Goal: Task Accomplishment & Management: Complete application form

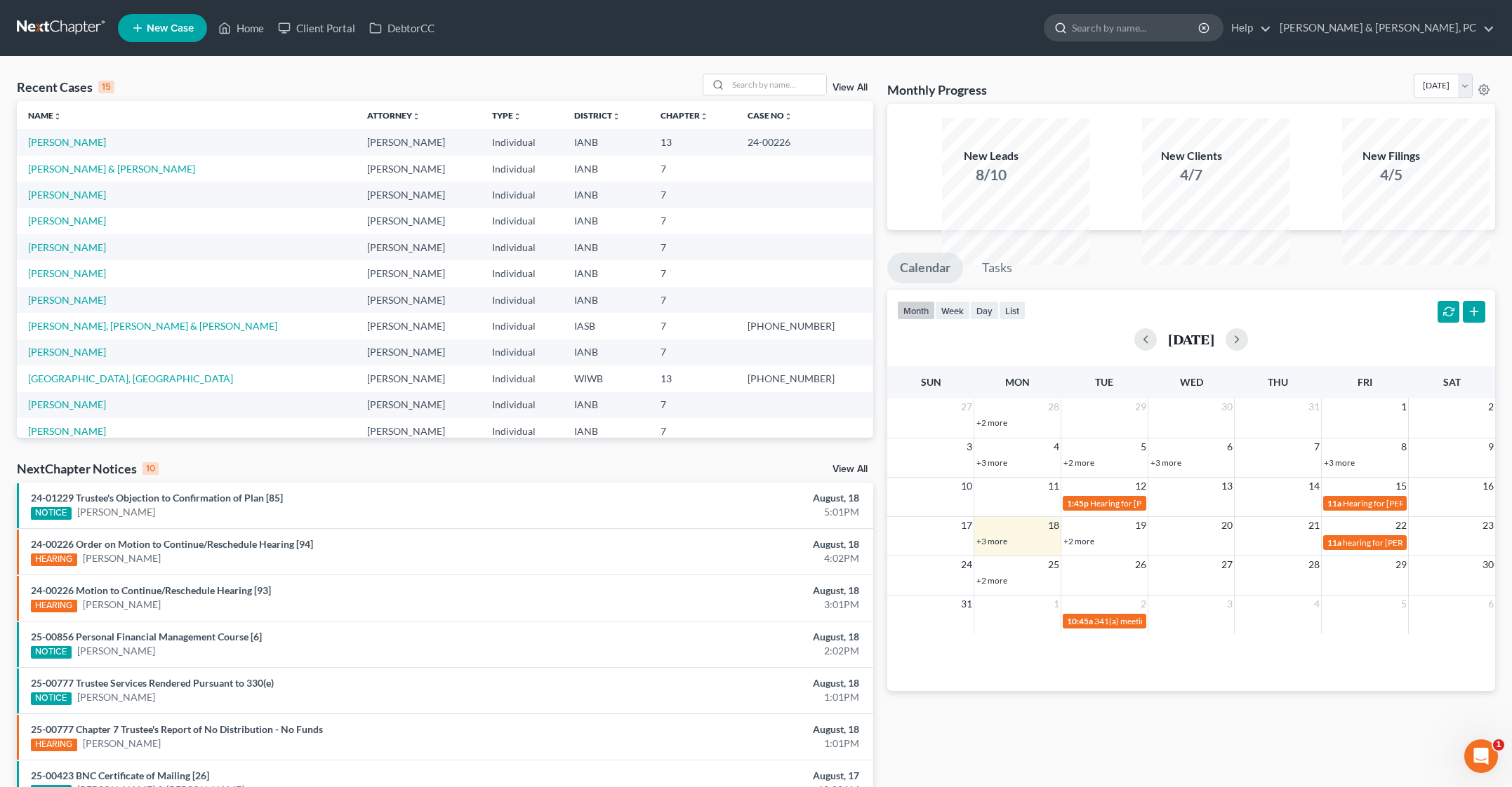
click at [1165, 41] on input "search" at bounding box center [1135, 27] width 128 height 26
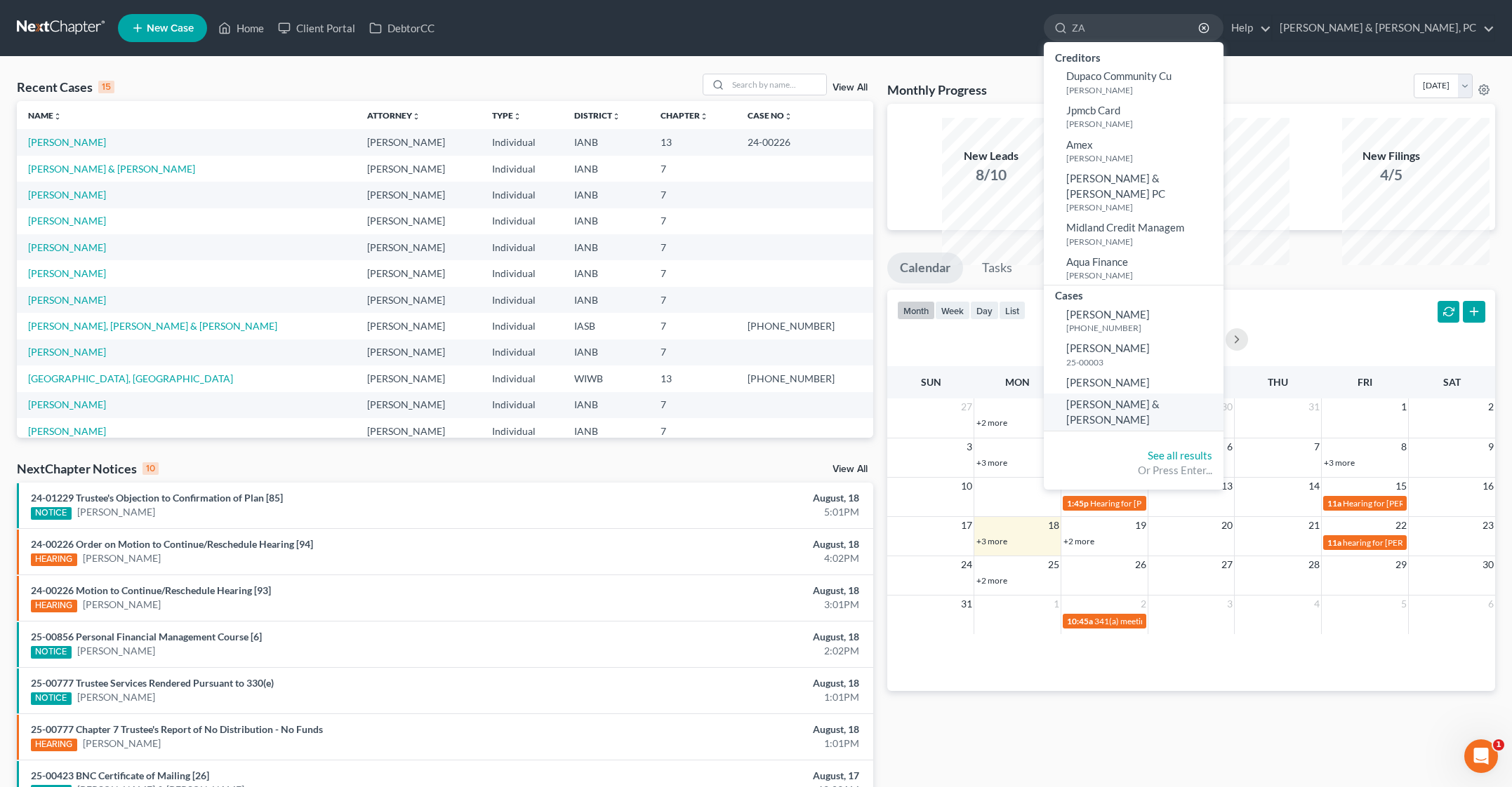
type input "ZA"
click at [1160, 419] on span "[PERSON_NAME] & [PERSON_NAME]" at bounding box center [1112, 411] width 94 height 27
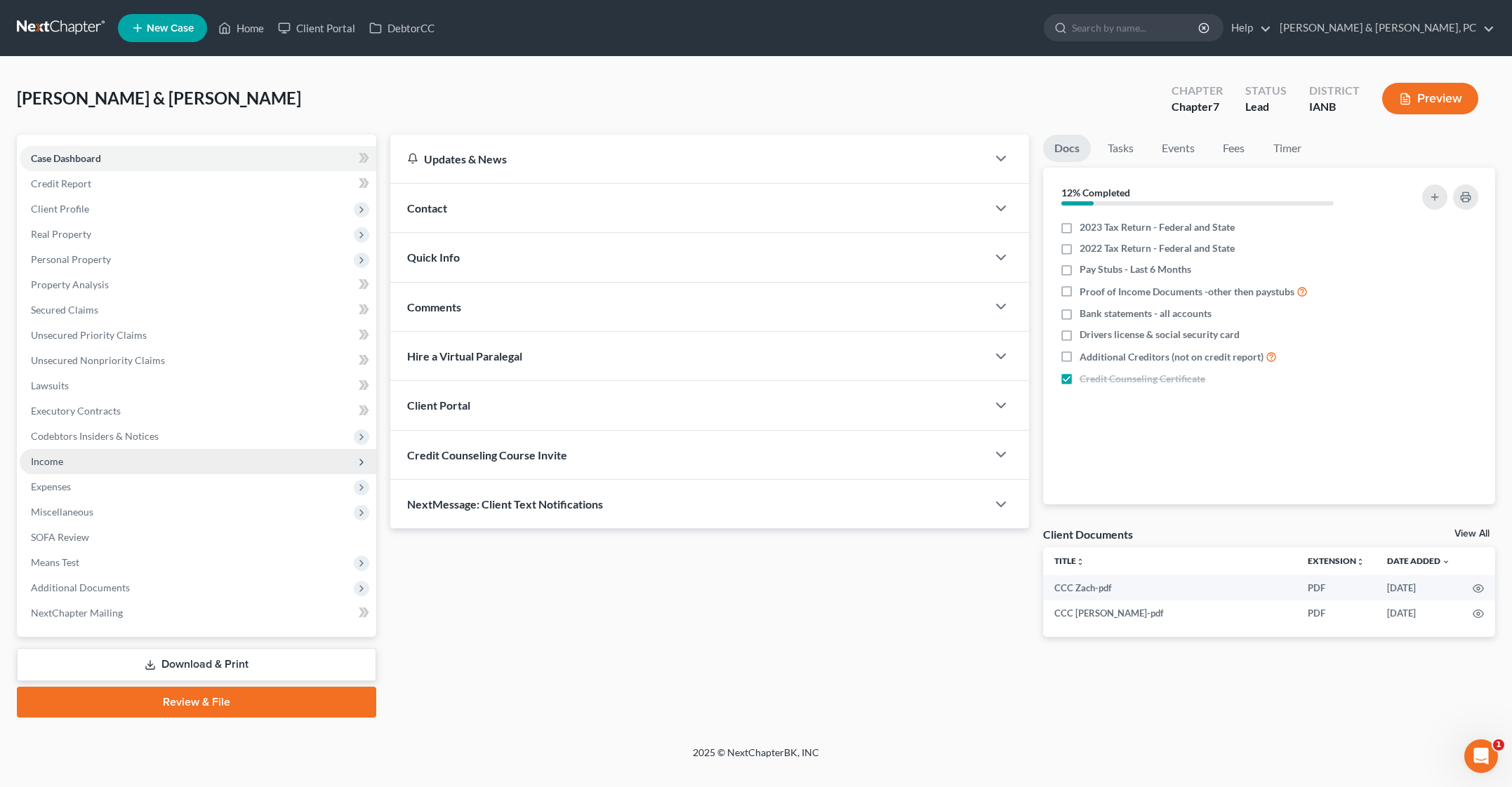
click at [182, 474] on span "Income" at bounding box center [198, 461] width 357 height 25
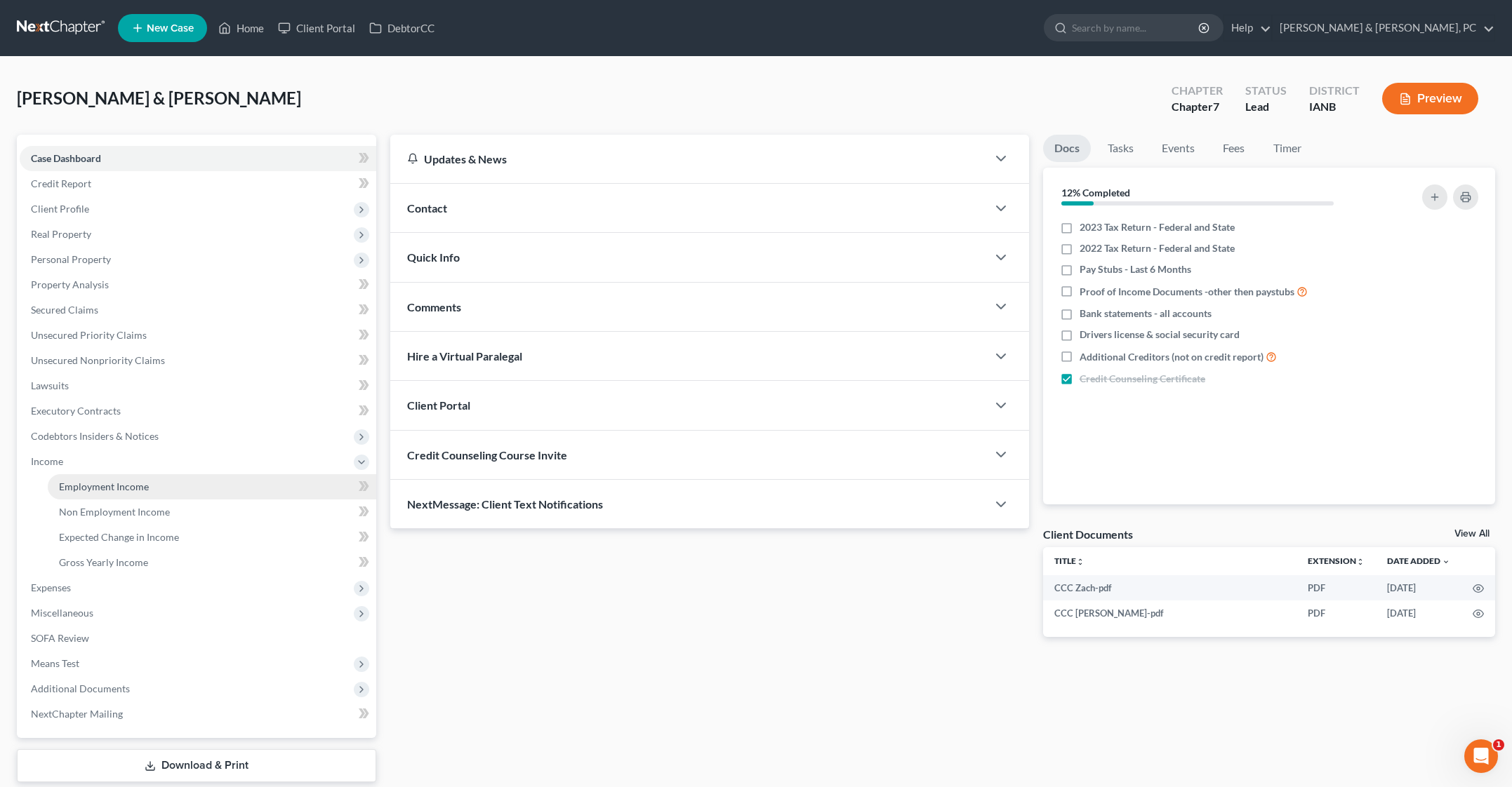
click at [148, 492] on span "Employment Income" at bounding box center [104, 486] width 90 height 12
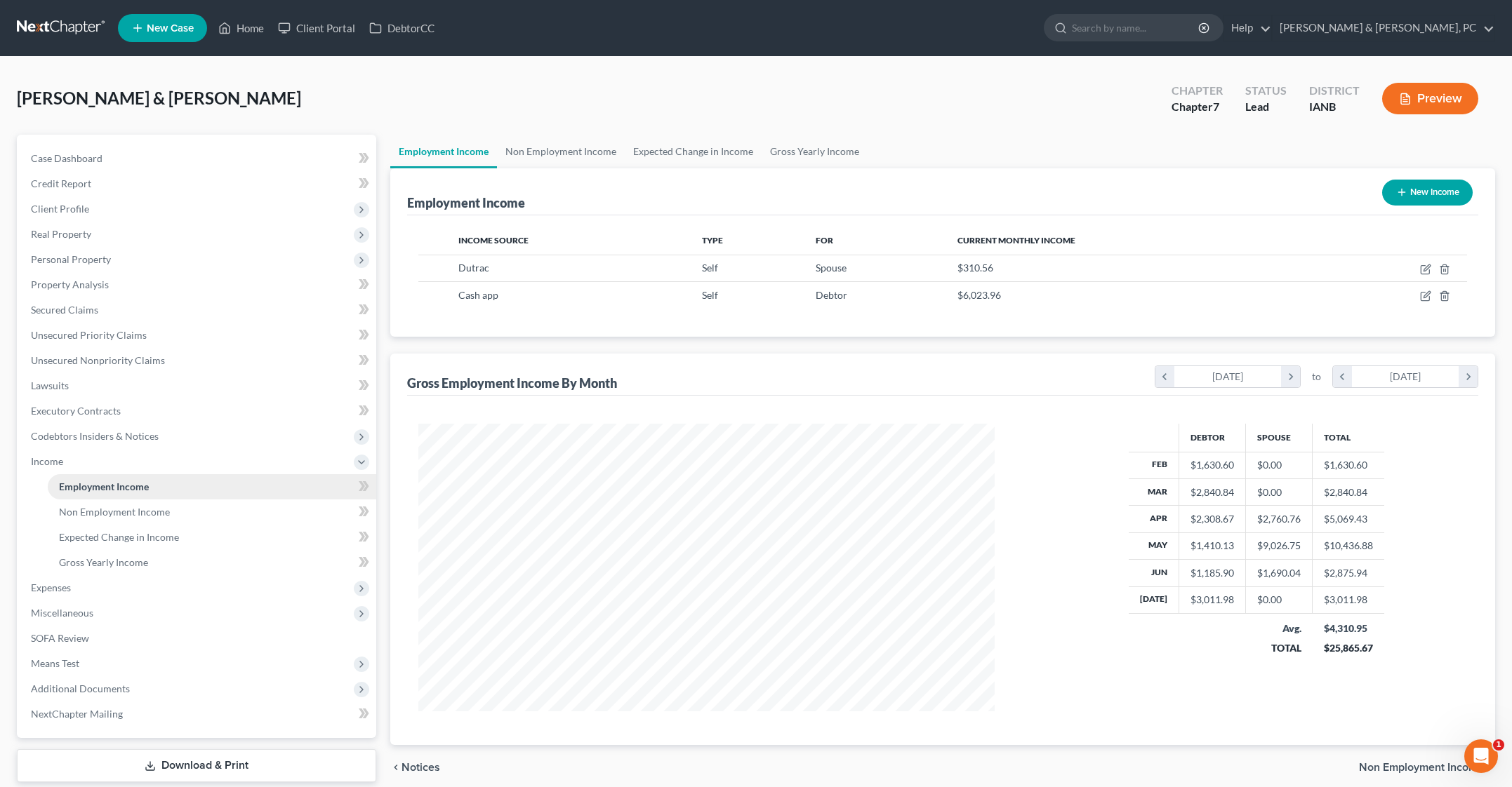
scroll to position [375, 605]
click at [1420, 275] on icon "button" at bounding box center [1426, 269] width 11 height 11
select select "1"
select select "0"
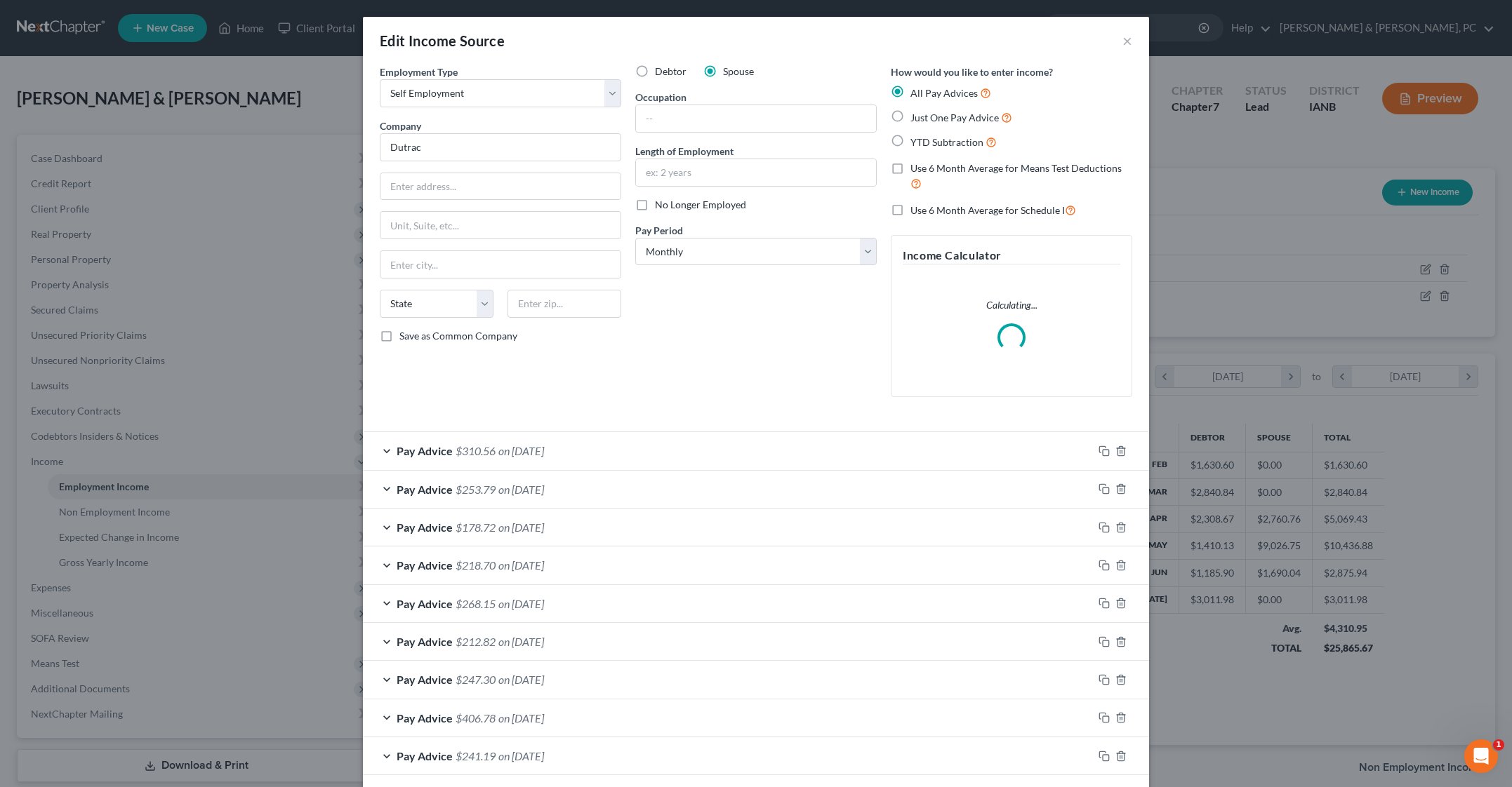
click at [742, 409] on div "Debtor Spouse Occupation Length of Employment No Longer Employed Pay Period * S…" at bounding box center [756, 237] width 256 height 344
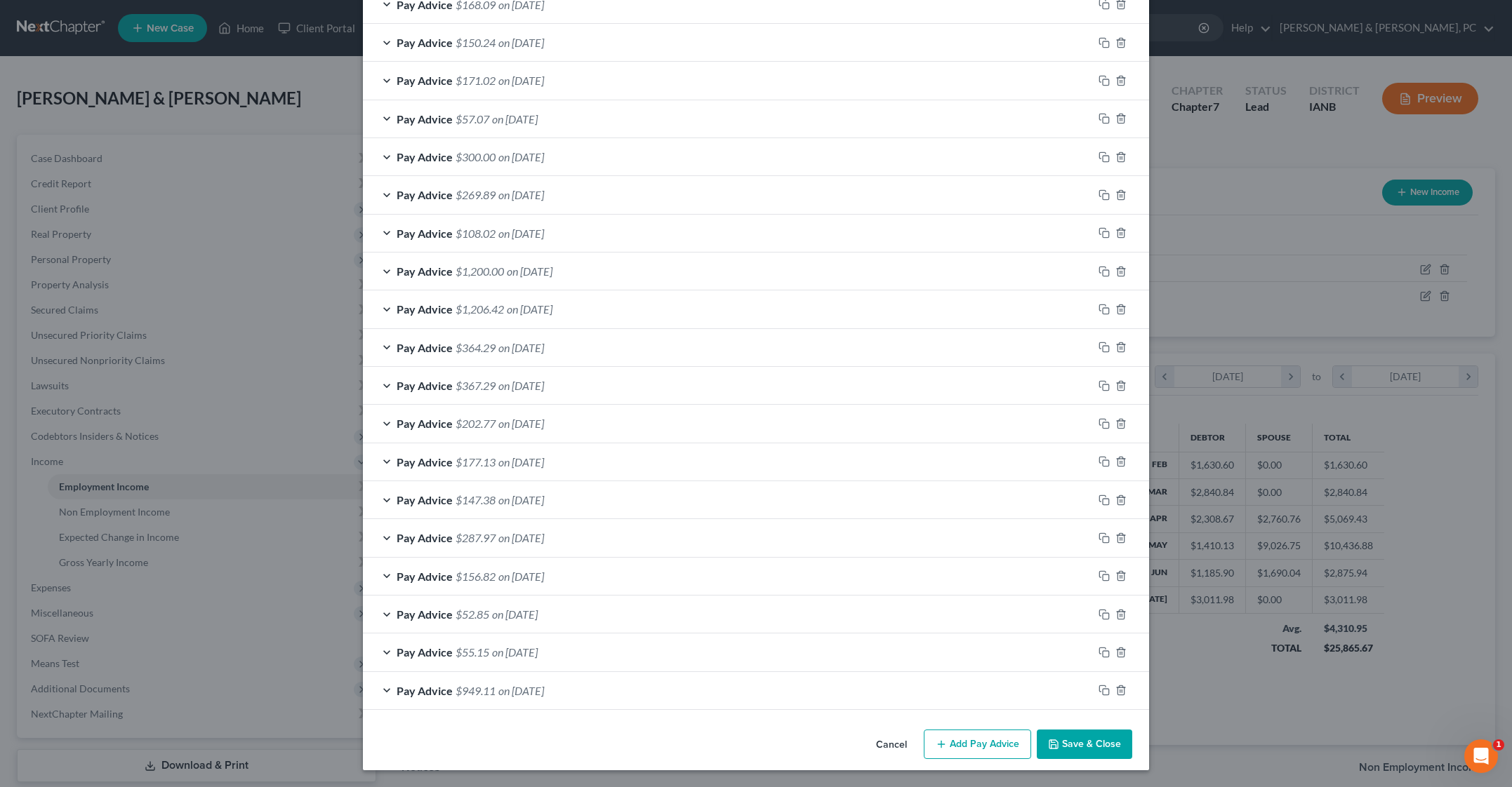
scroll to position [2019, 0]
click at [1031, 730] on button "Add Pay Advice" at bounding box center [978, 744] width 107 height 29
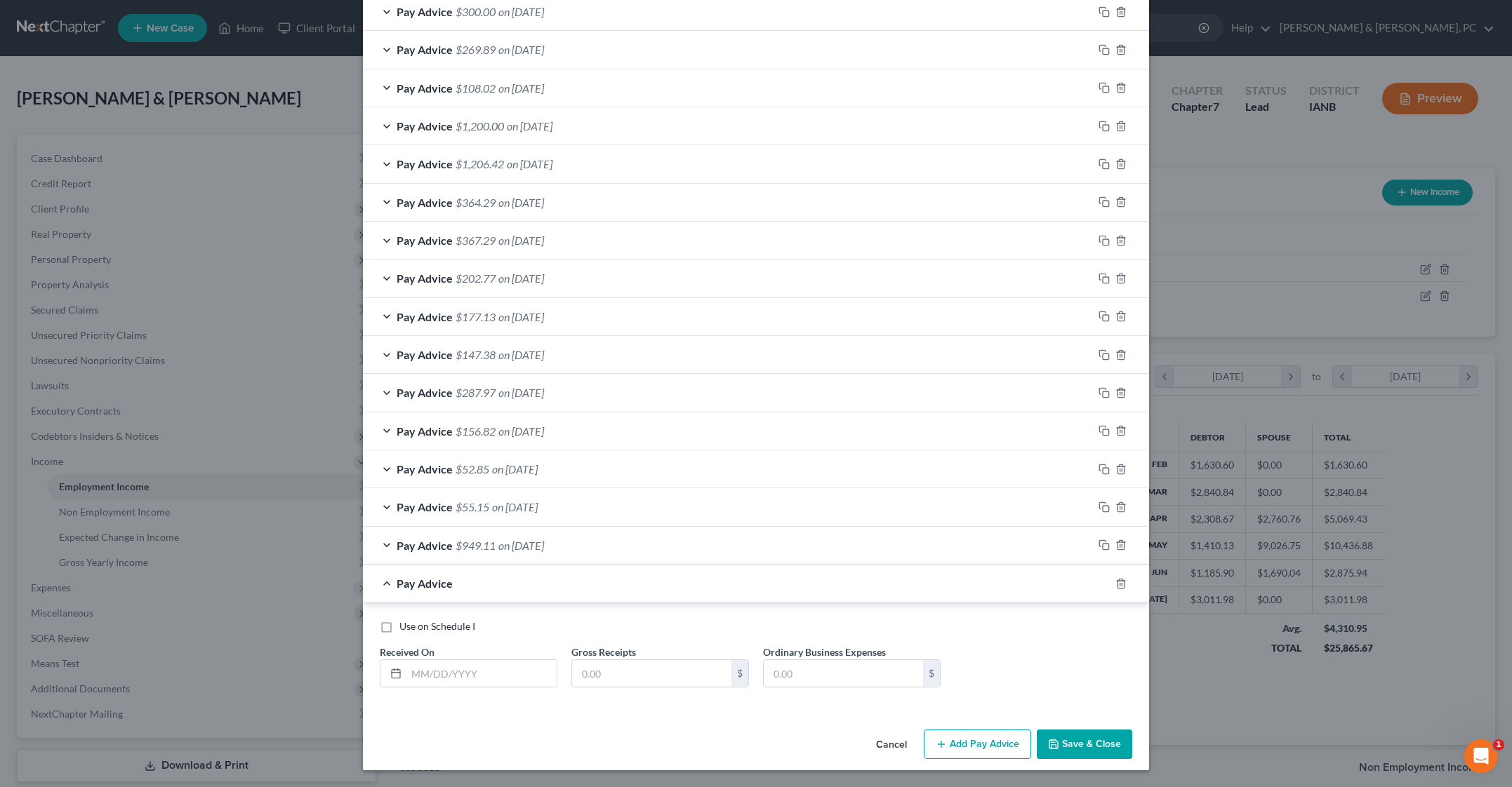
click at [801, 710] on div "Use on Schedule I Received On * Gross Receipts $ Ordinary Business Expenses $" at bounding box center [756, 656] width 786 height 107
click at [572, 660] on input "text" at bounding box center [651, 672] width 159 height 26
click at [572, 660] on input "36" at bounding box center [651, 672] width 159 height 26
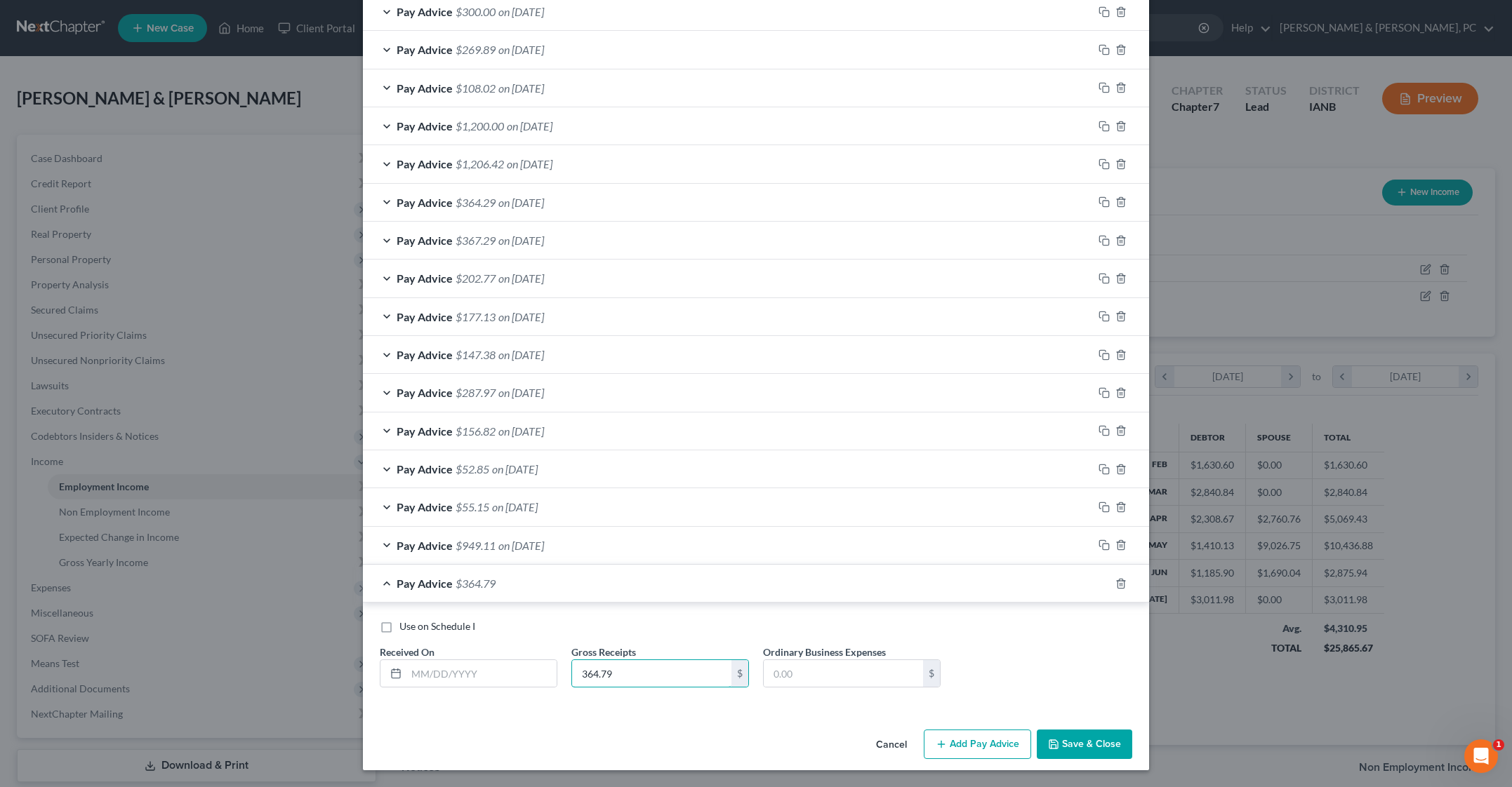
type input "364.79"
click at [406, 660] on input "text" at bounding box center [481, 672] width 150 height 26
type input "[DATE]"
click at [642, 724] on div "Cancel Add Pay Advice Save & Close" at bounding box center [756, 747] width 786 height 46
click at [1031, 732] on button "Add Pay Advice" at bounding box center [978, 744] width 107 height 29
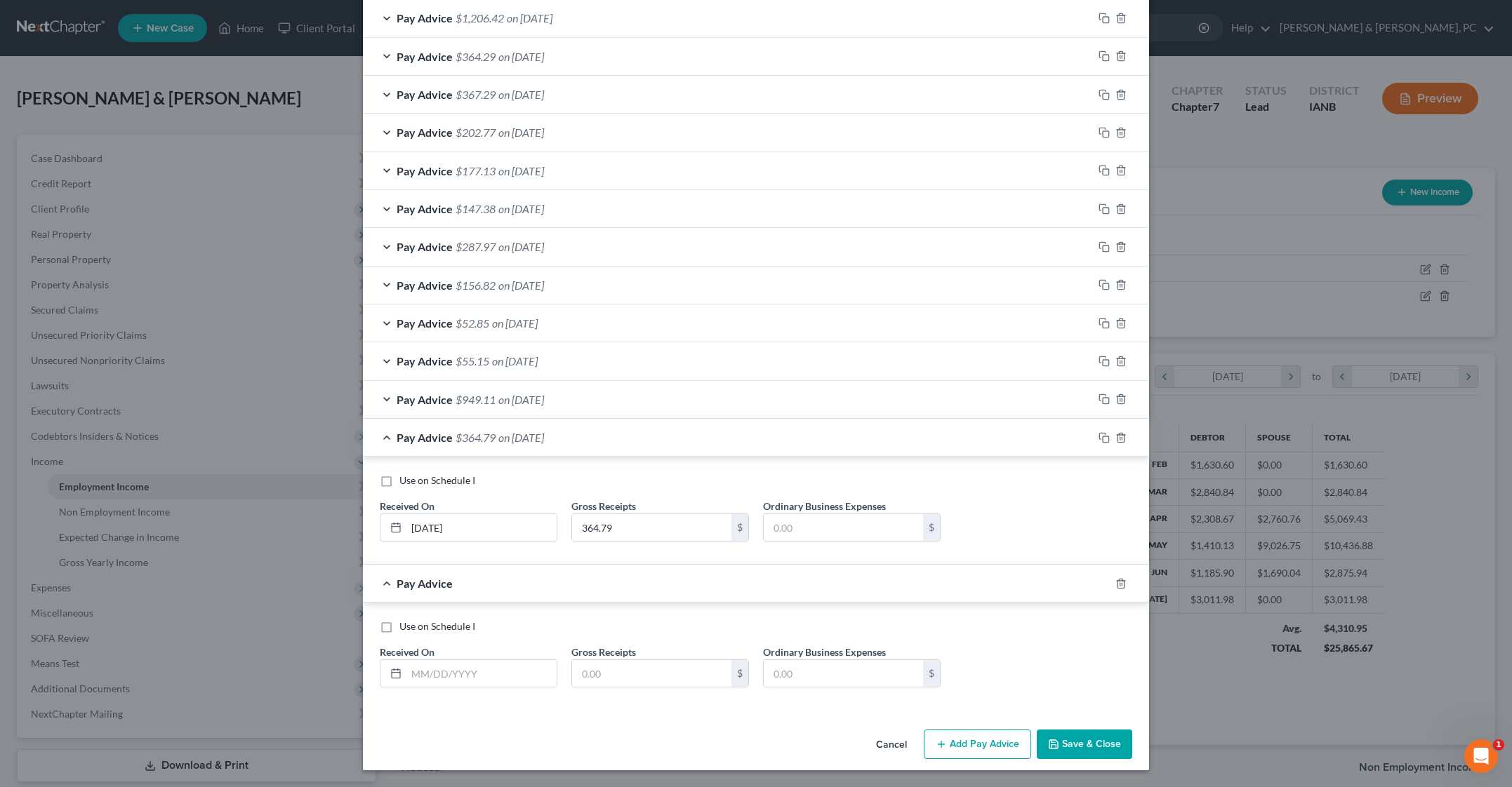
click at [831, 565] on div "Use on Schedule I Received On * [DATE] Gross Receipts 364.79 $ Ordinary Busines…" at bounding box center [756, 510] width 786 height 108
click at [572, 660] on input "text" at bounding box center [651, 672] width 159 height 26
type input "345.88"
click at [406, 660] on input "text" at bounding box center [481, 672] width 150 height 26
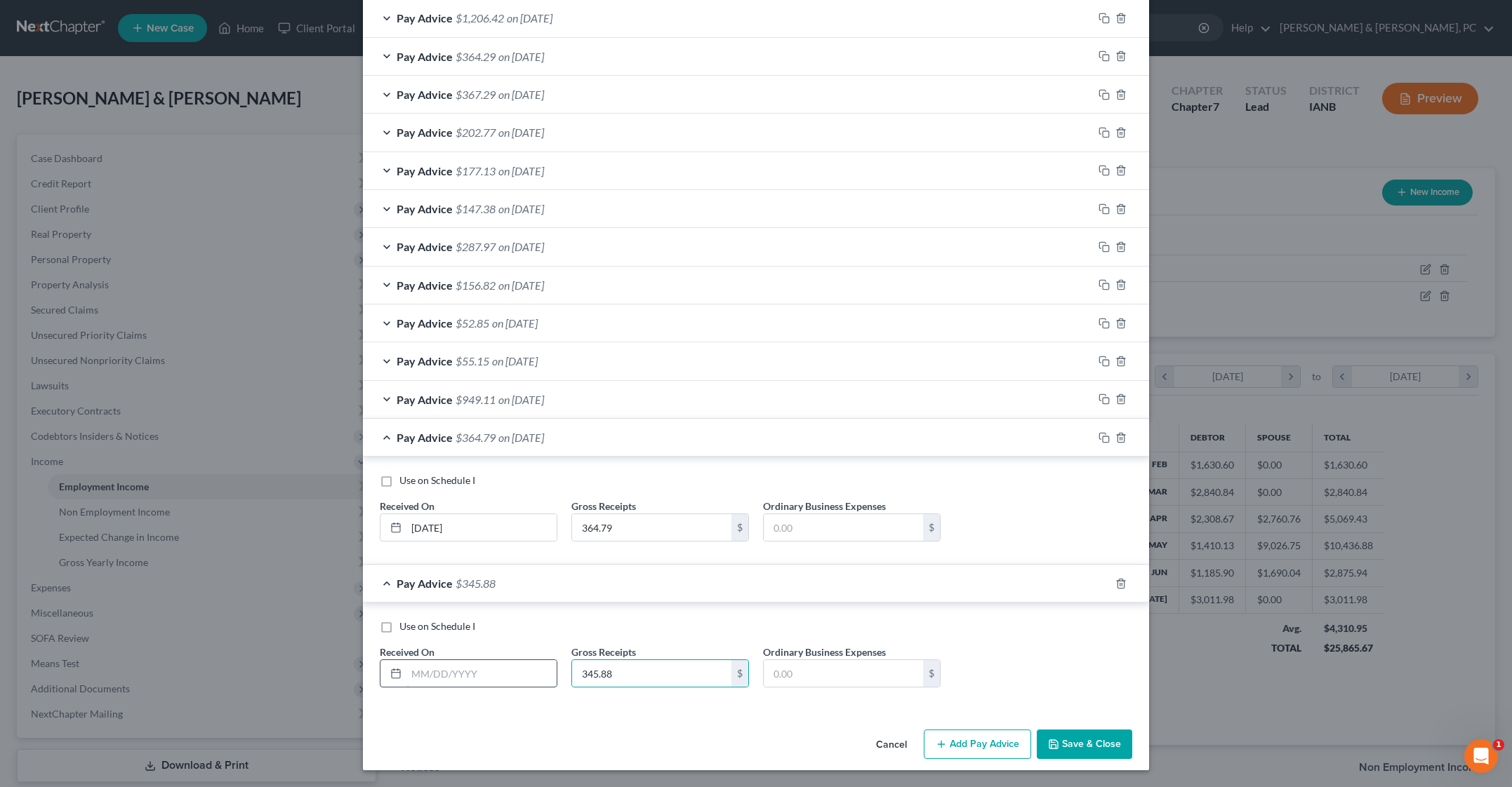
click at [406, 660] on input "text" at bounding box center [481, 672] width 150 height 26
type input "[DATE]"
click at [1031, 730] on button "Add Pay Advice" at bounding box center [978, 744] width 107 height 29
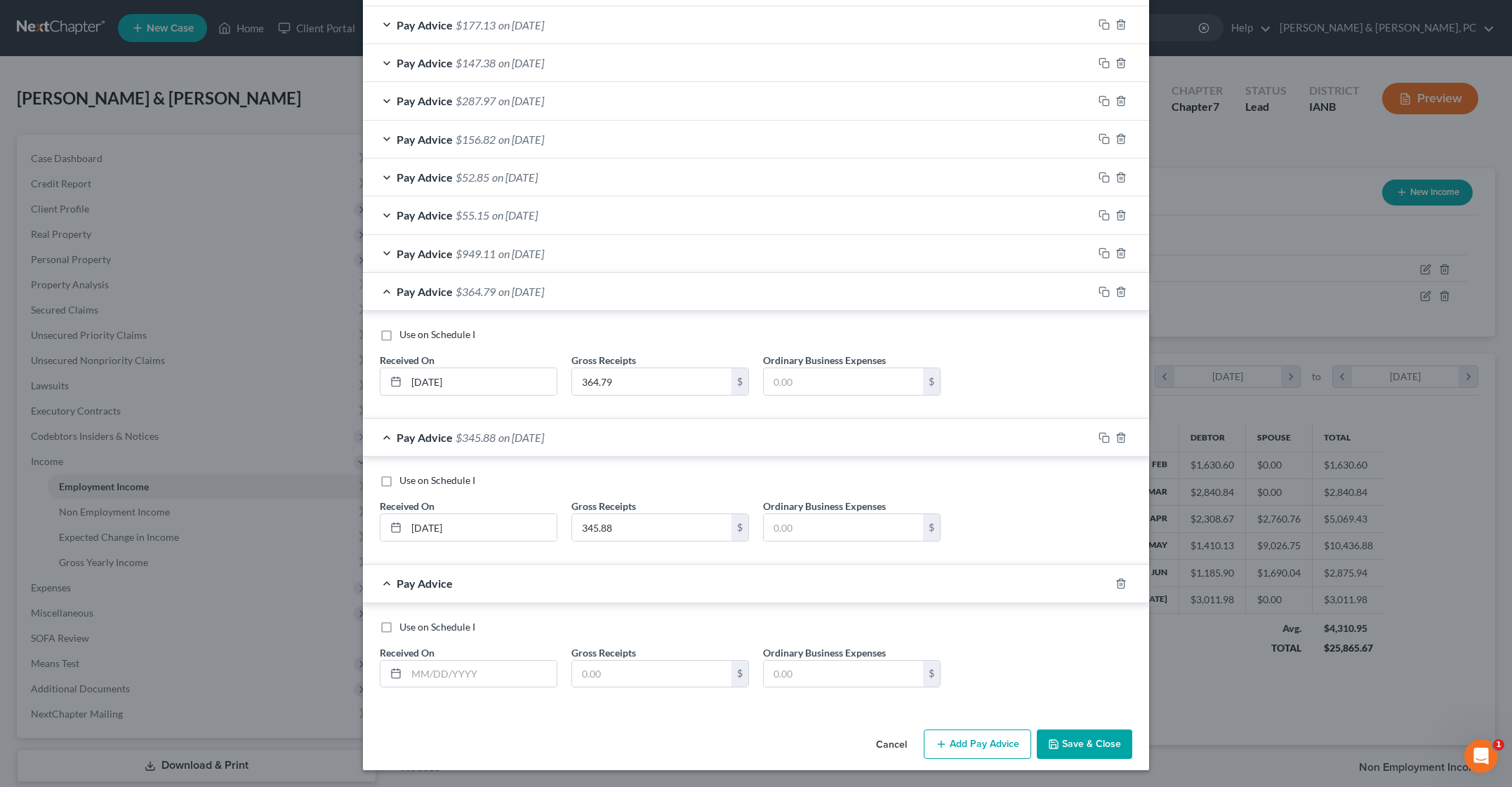
click at [827, 565] on div "Use on Schedule I Received On * [DATE] Gross Receipts 345.88 $ Ordinary Busines…" at bounding box center [756, 510] width 786 height 108
click at [572, 661] on input "text" at bounding box center [651, 673] width 159 height 26
type input "1,416.73"
click at [406, 661] on input "text" at bounding box center [481, 673] width 150 height 26
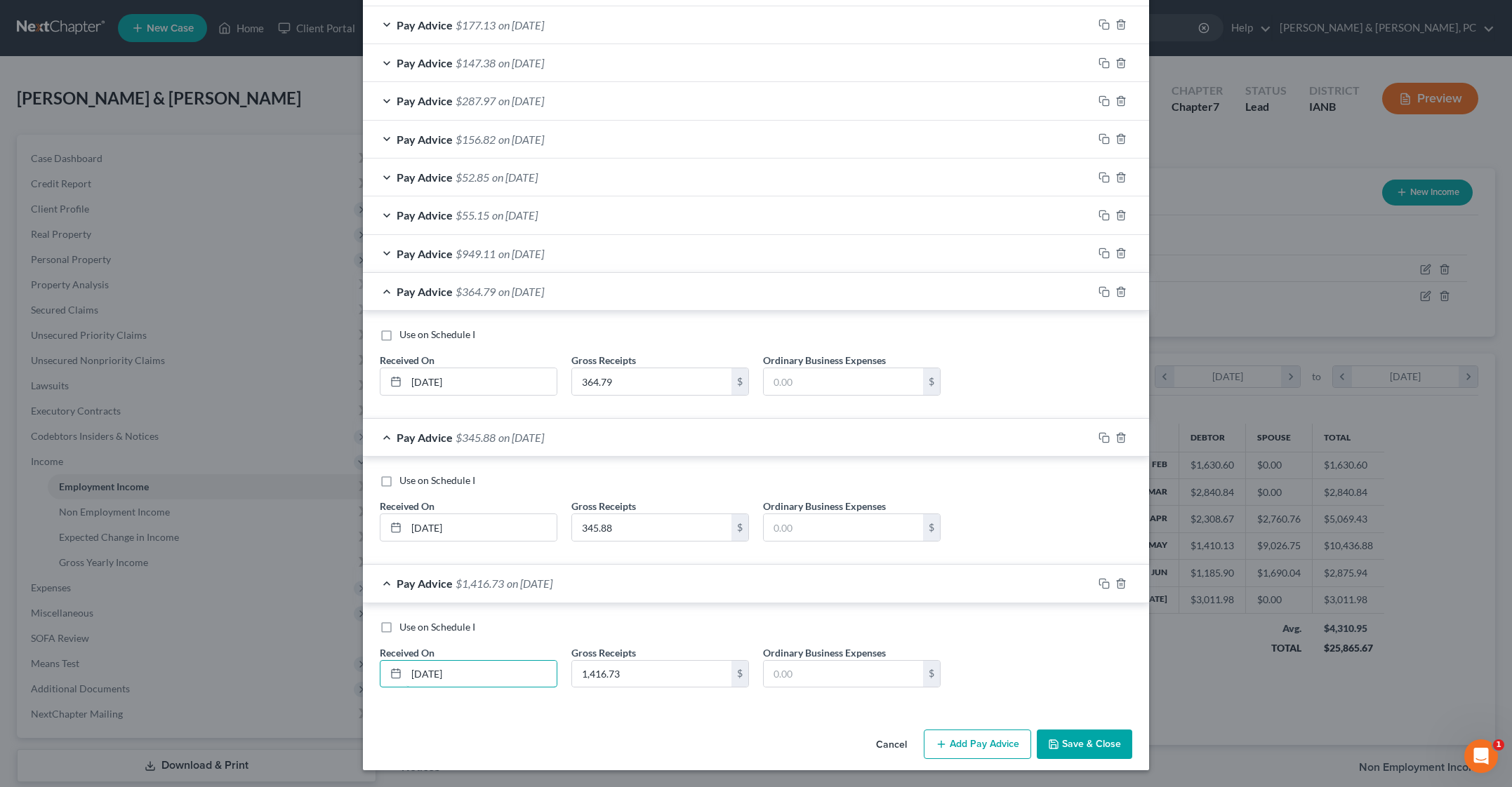
type input "[DATE]"
click at [1031, 730] on button "Add Pay Advice" at bounding box center [978, 744] width 107 height 29
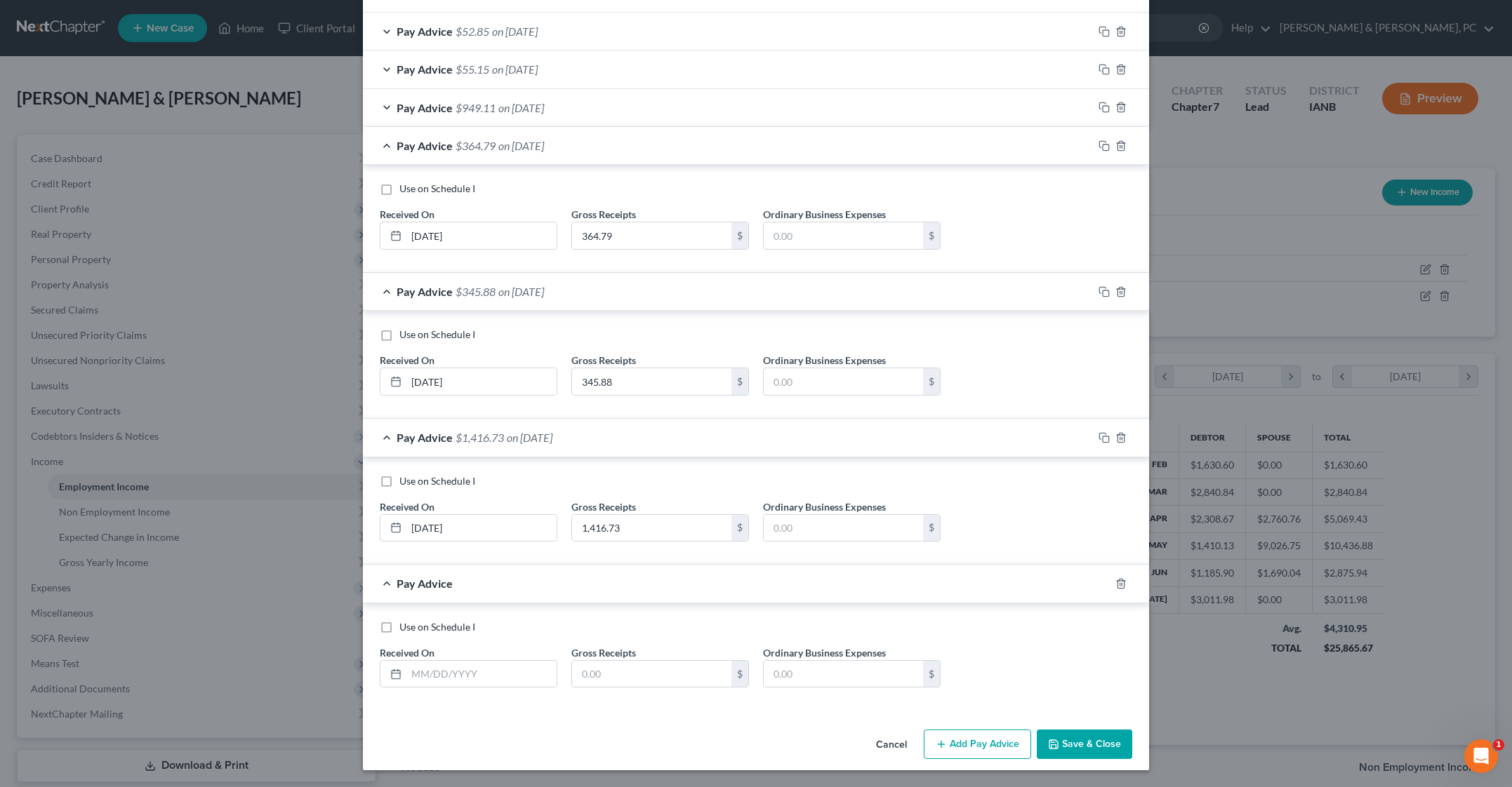
click at [1127, 553] on div "Use on Schedule I Received On * [DATE] Gross Receipts 1,416.73 $ Ordinary Busin…" at bounding box center [756, 513] width 766 height 79
click at [572, 661] on input "text" at bounding box center [651, 673] width 159 height 26
click at [572, 661] on input "186.20" at bounding box center [651, 673] width 159 height 26
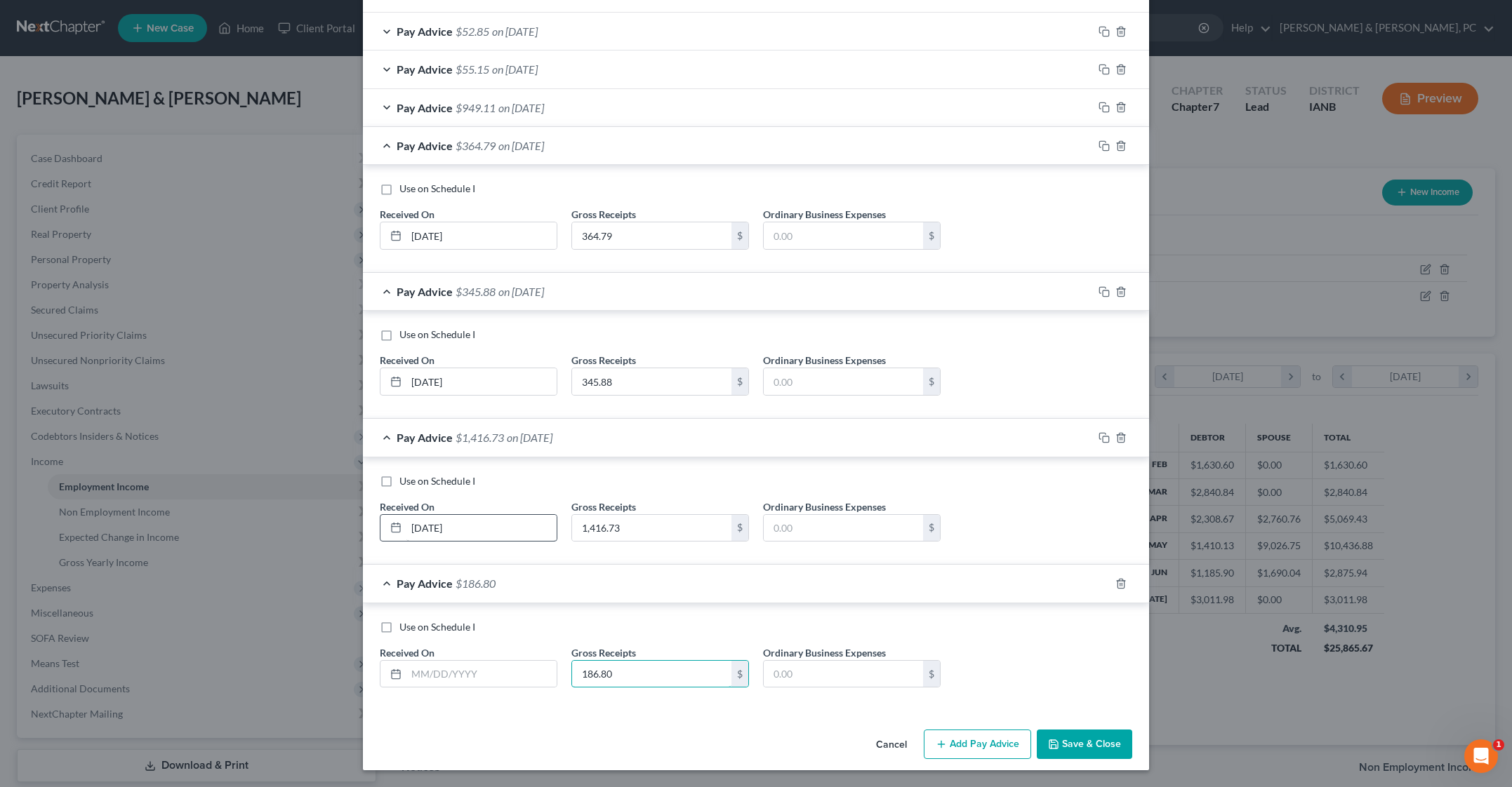
type input "186.80"
click at [406, 515] on input "[DATE]" at bounding box center [481, 528] width 150 height 26
click at [406, 661] on input "text" at bounding box center [481, 673] width 150 height 26
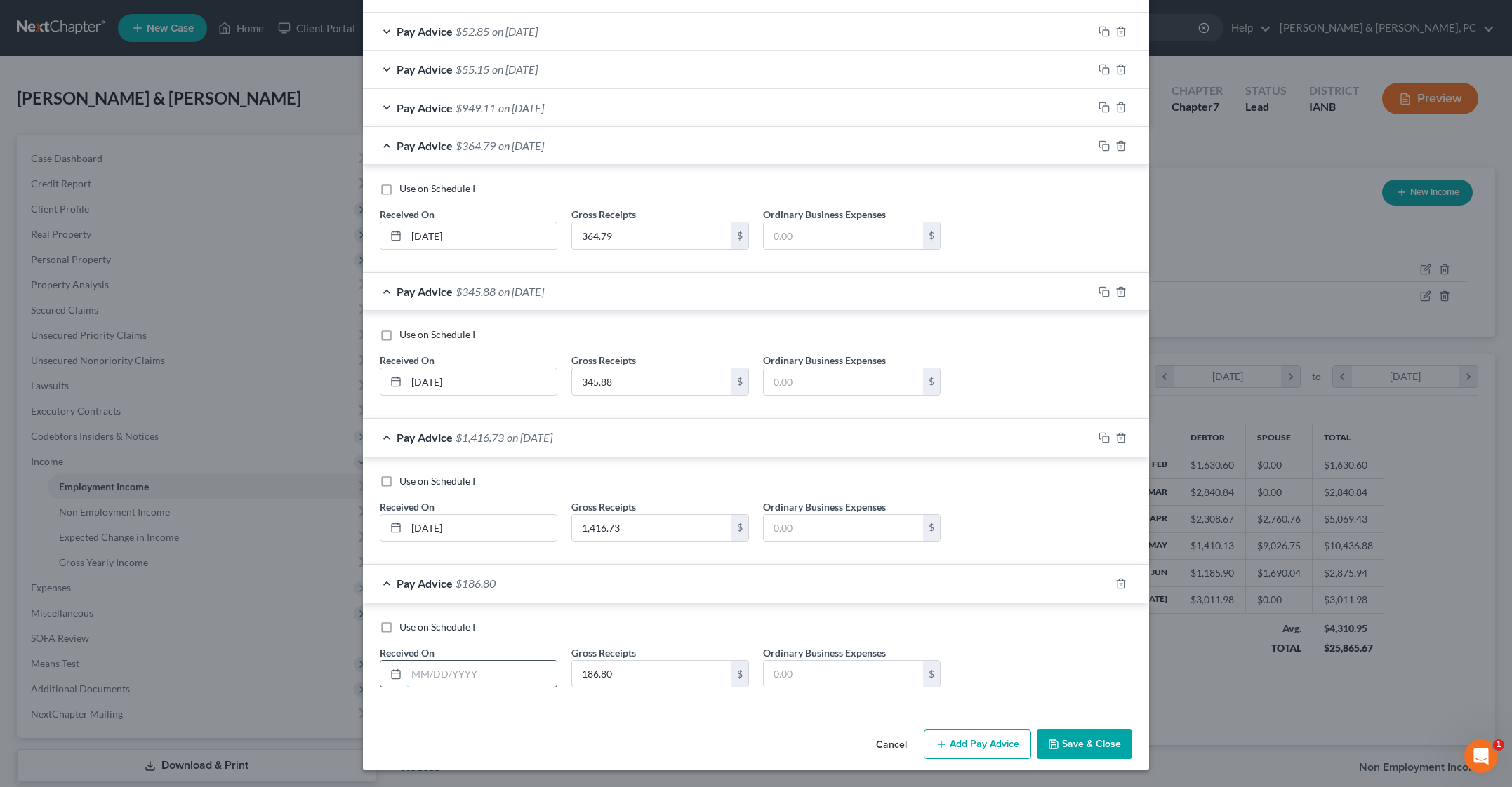
paste input "[DATE]"
type input "[DATE]"
click at [501, 724] on div "Cancel Add Pay Advice Save & Close" at bounding box center [756, 747] width 786 height 46
click at [1031, 730] on button "Add Pay Advice" at bounding box center [978, 744] width 107 height 29
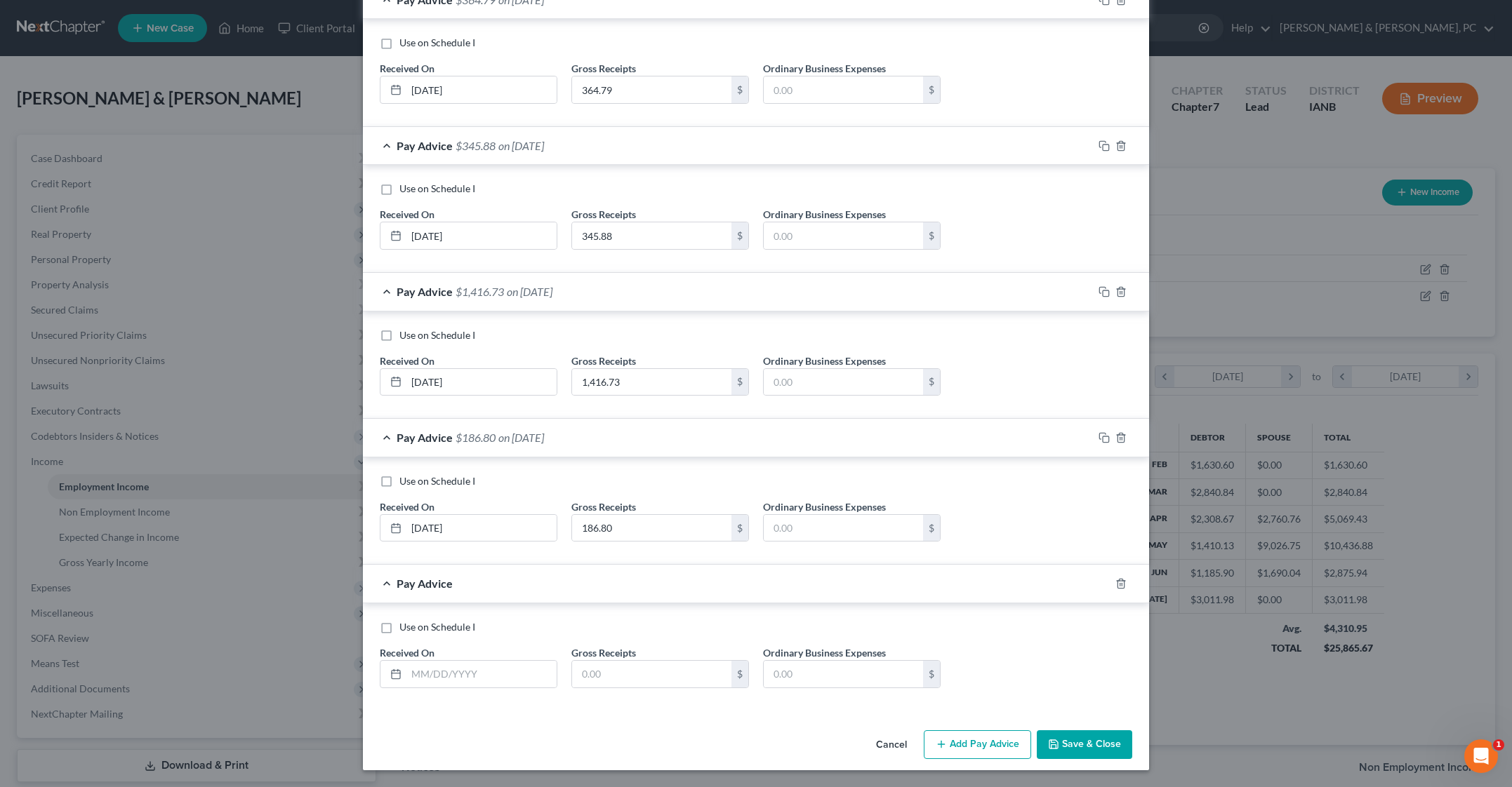
click at [654, 565] on div "Use on Schedule I Received On * [DATE] Gross Receipts 186.80 $ Ordinary Busines…" at bounding box center [756, 511] width 786 height 108
click at [406, 515] on input "[DATE]" at bounding box center [481, 528] width 150 height 26
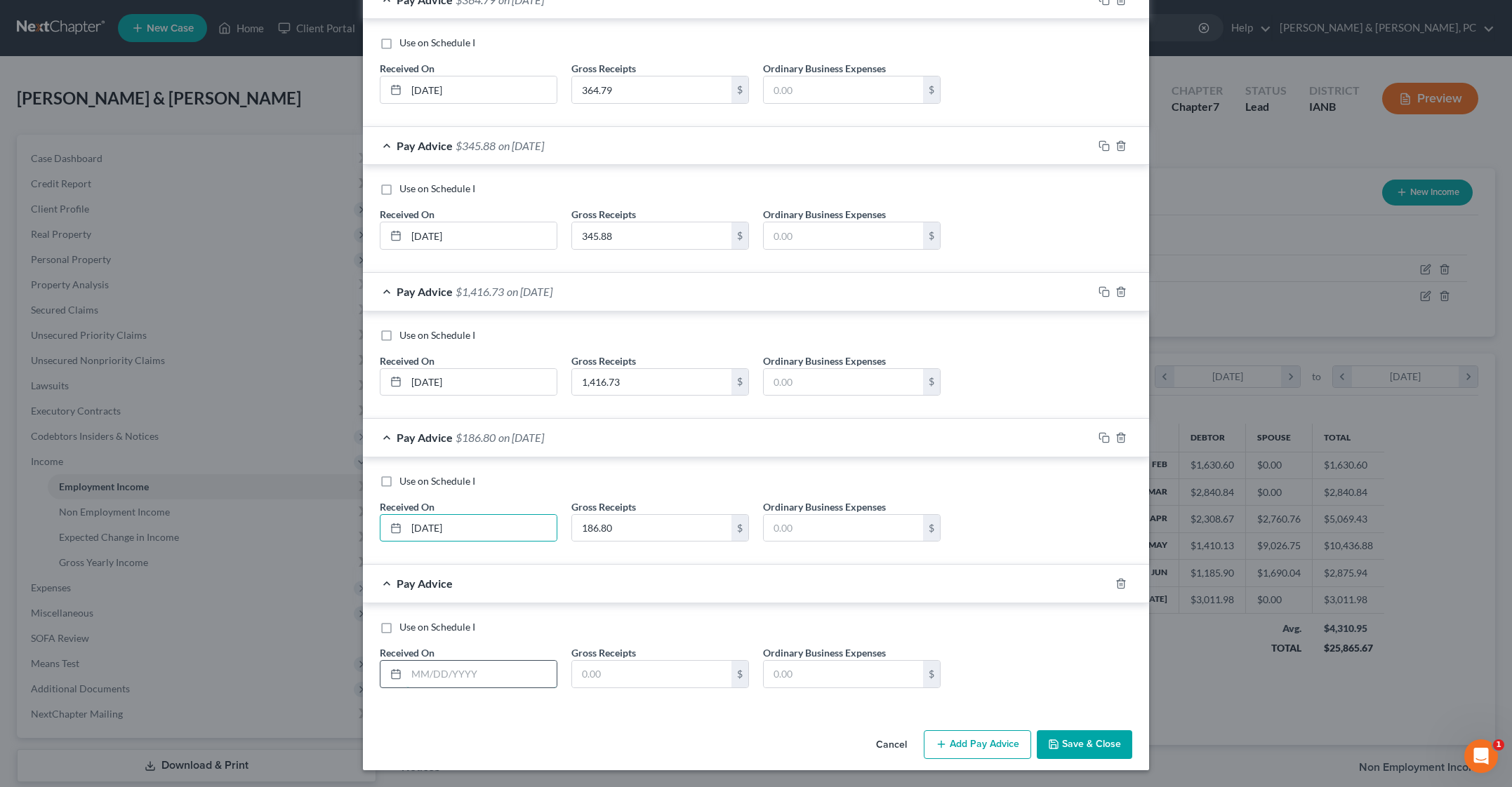
click at [406, 661] on input "text" at bounding box center [481, 673] width 150 height 26
paste input "[DATE]"
click at [406, 661] on input "[DATE]" at bounding box center [481, 673] width 150 height 26
type input "[DATE]"
click at [572, 661] on input "text" at bounding box center [651, 673] width 159 height 26
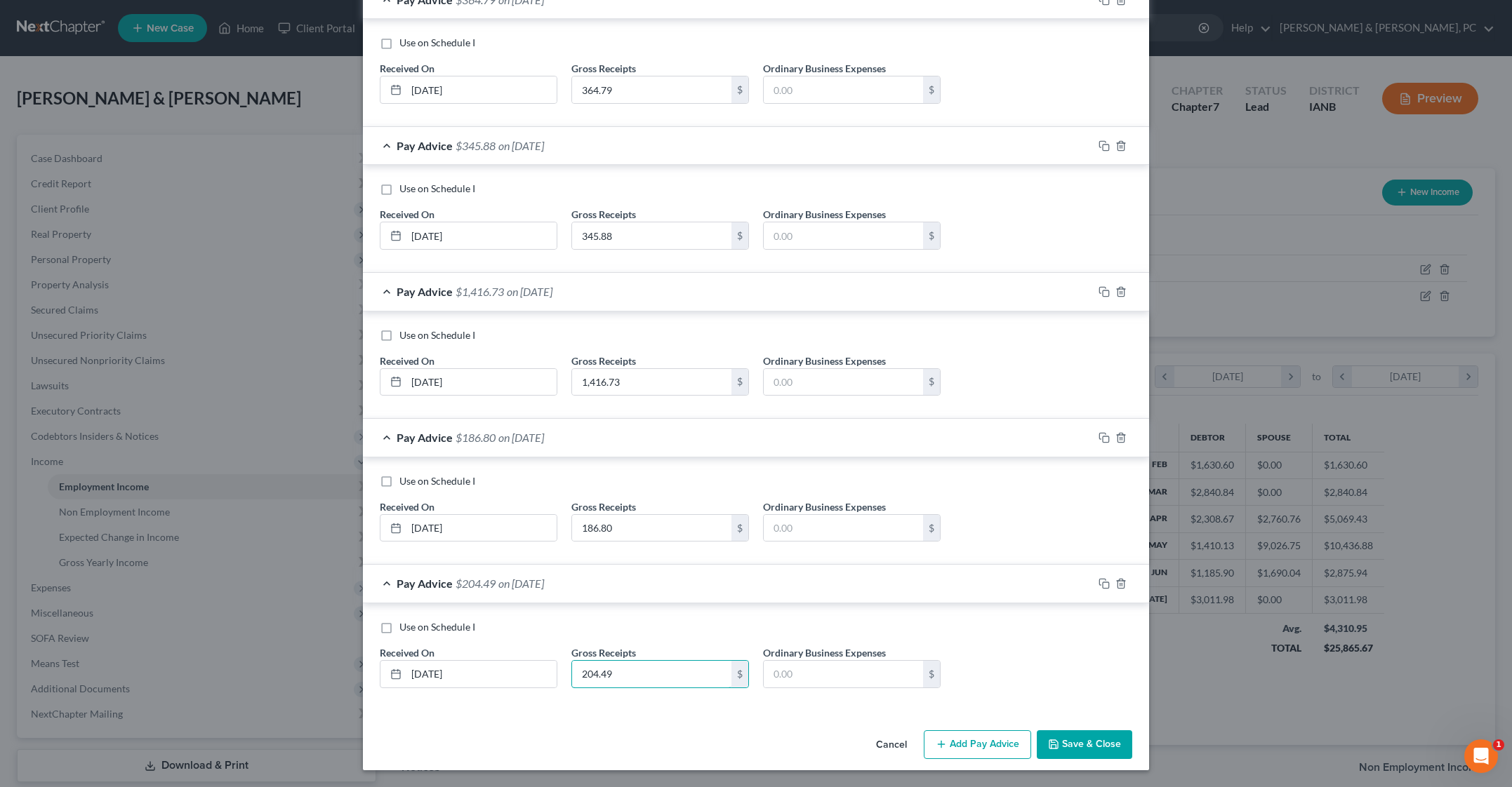
type input "204.49"
click at [705, 724] on div "Cancel Add Pay Advice Save & Close" at bounding box center [756, 747] width 786 height 46
click at [1031, 731] on button "Add Pay Advice" at bounding box center [978, 745] width 107 height 29
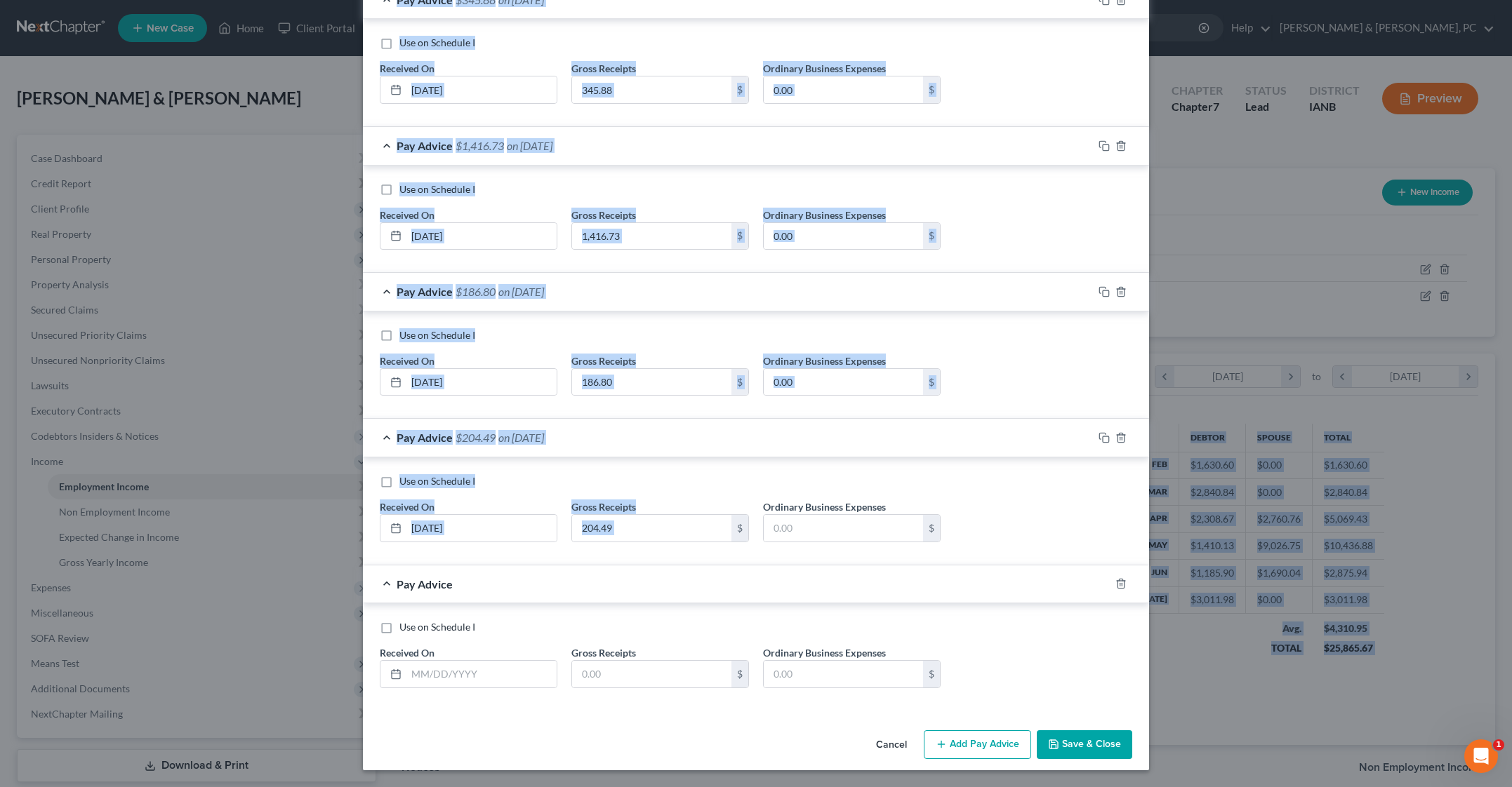
scroll to position [3325, 0]
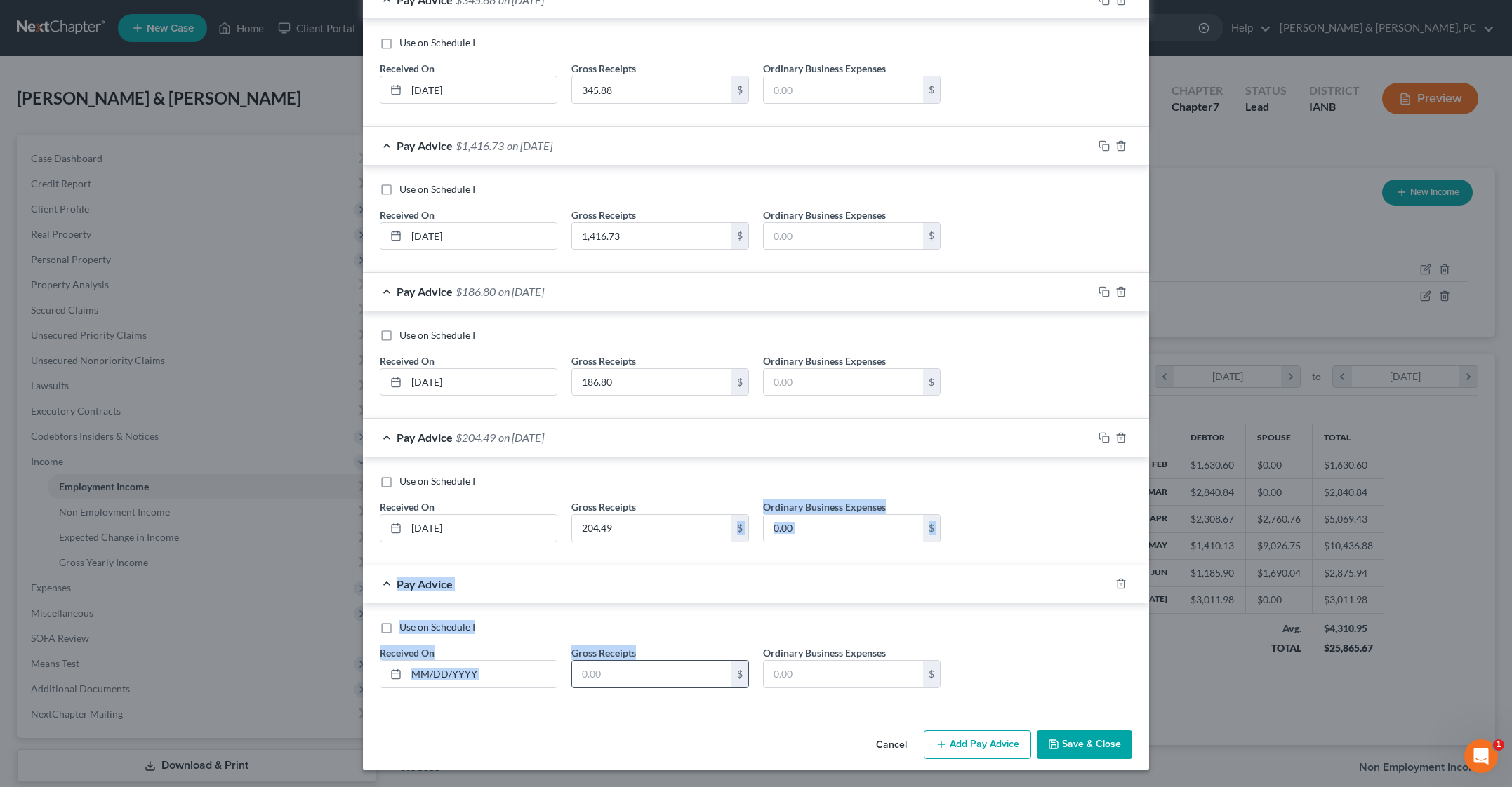
drag, startPoint x: 719, startPoint y: 653, endPoint x: 642, endPoint y: 612, distance: 87.2
click at [642, 661] on input "text" at bounding box center [651, 673] width 159 height 26
type input "244.07"
click at [406, 515] on input "[DATE]" at bounding box center [481, 528] width 150 height 26
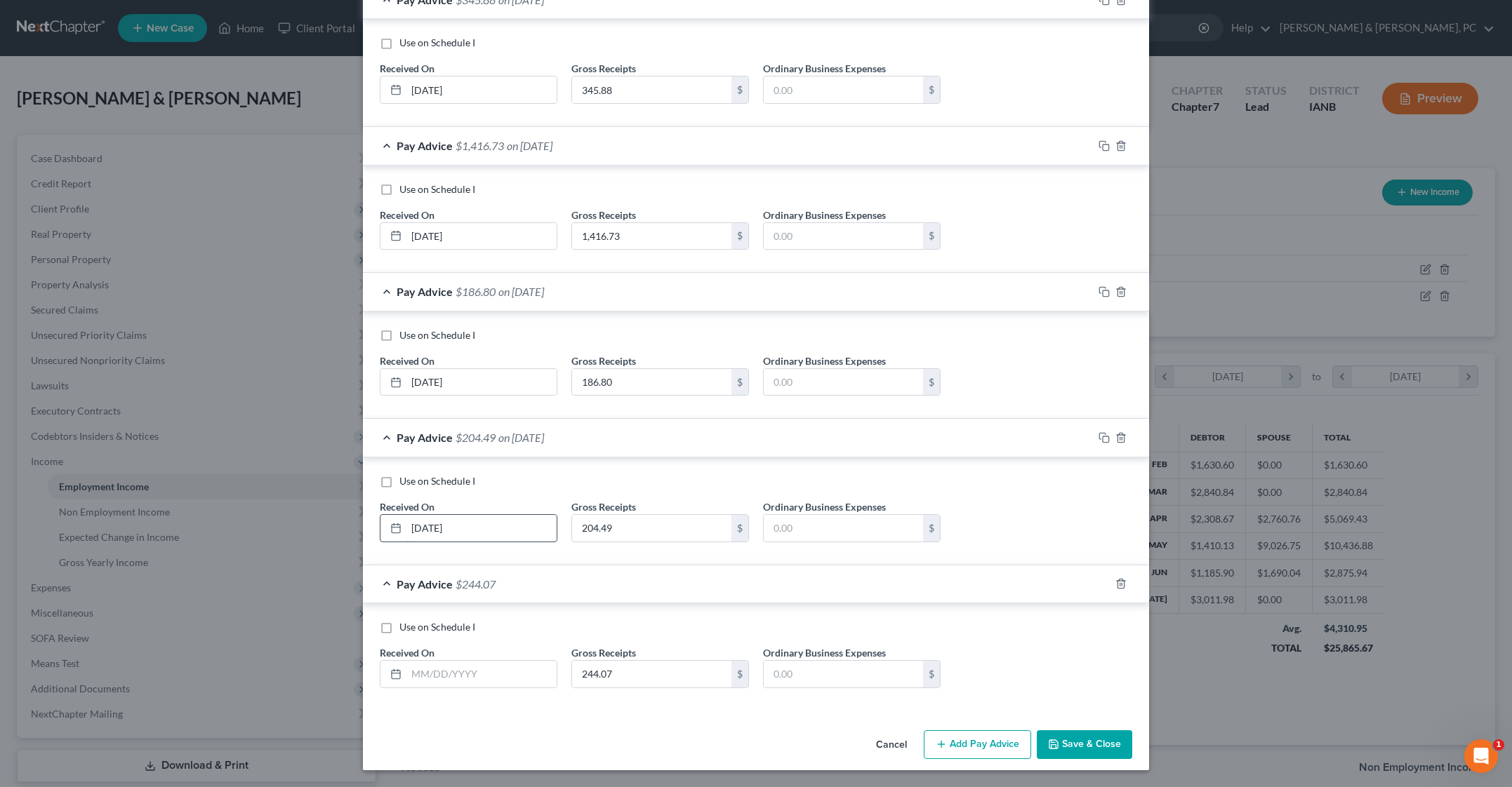
click at [406, 515] on input "[DATE]" at bounding box center [481, 528] width 150 height 26
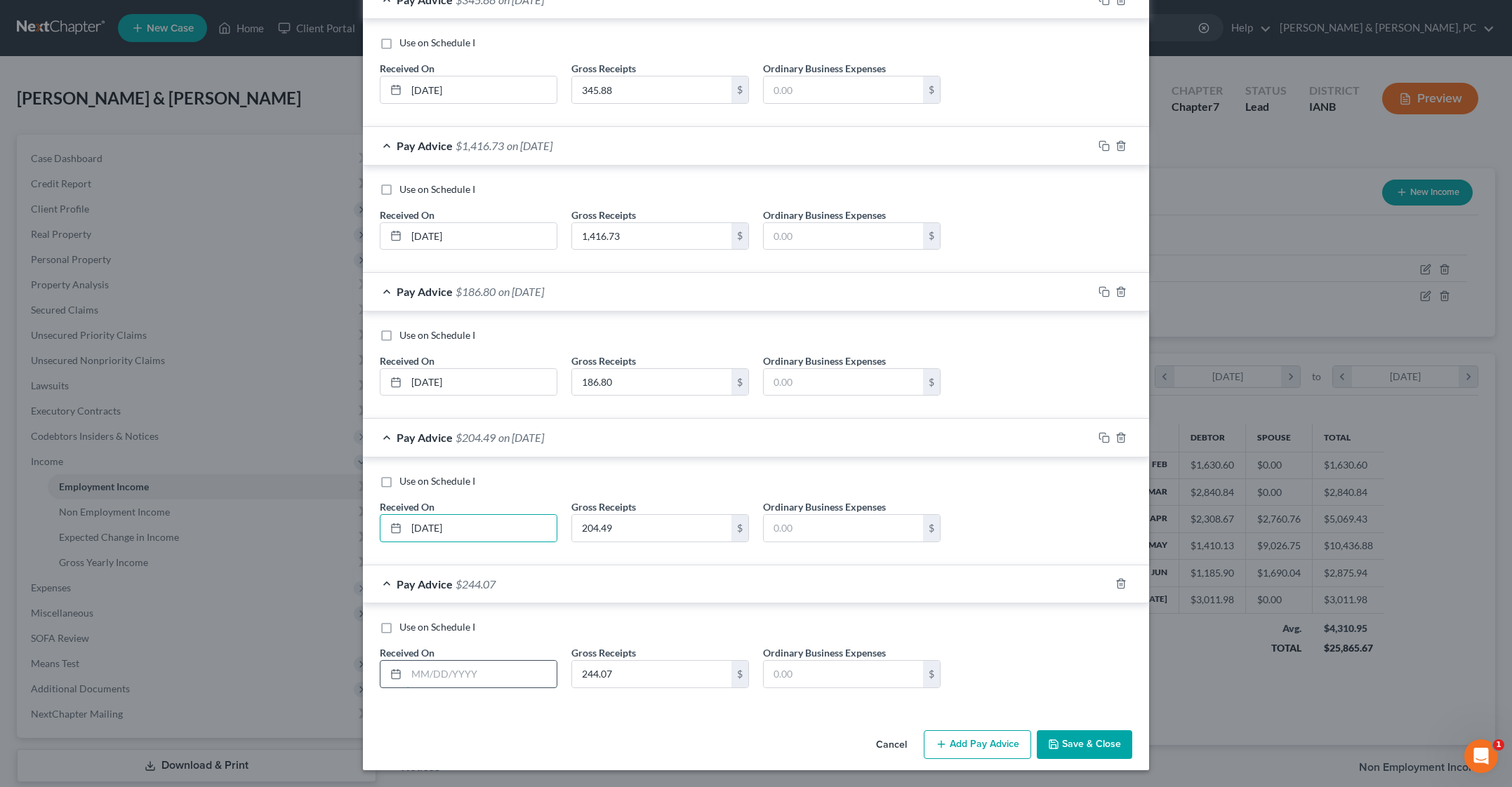
click at [406, 661] on input "text" at bounding box center [481, 673] width 150 height 26
paste input "[DATE]"
click at [406, 661] on input "[DATE]" at bounding box center [481, 673] width 150 height 26
type input "[DATE]"
click at [1139, 621] on div "Use on Schedule I Received On * [DATE] Gross Receipts 244.07 $ Ordinary Busines…" at bounding box center [756, 660] width 766 height 79
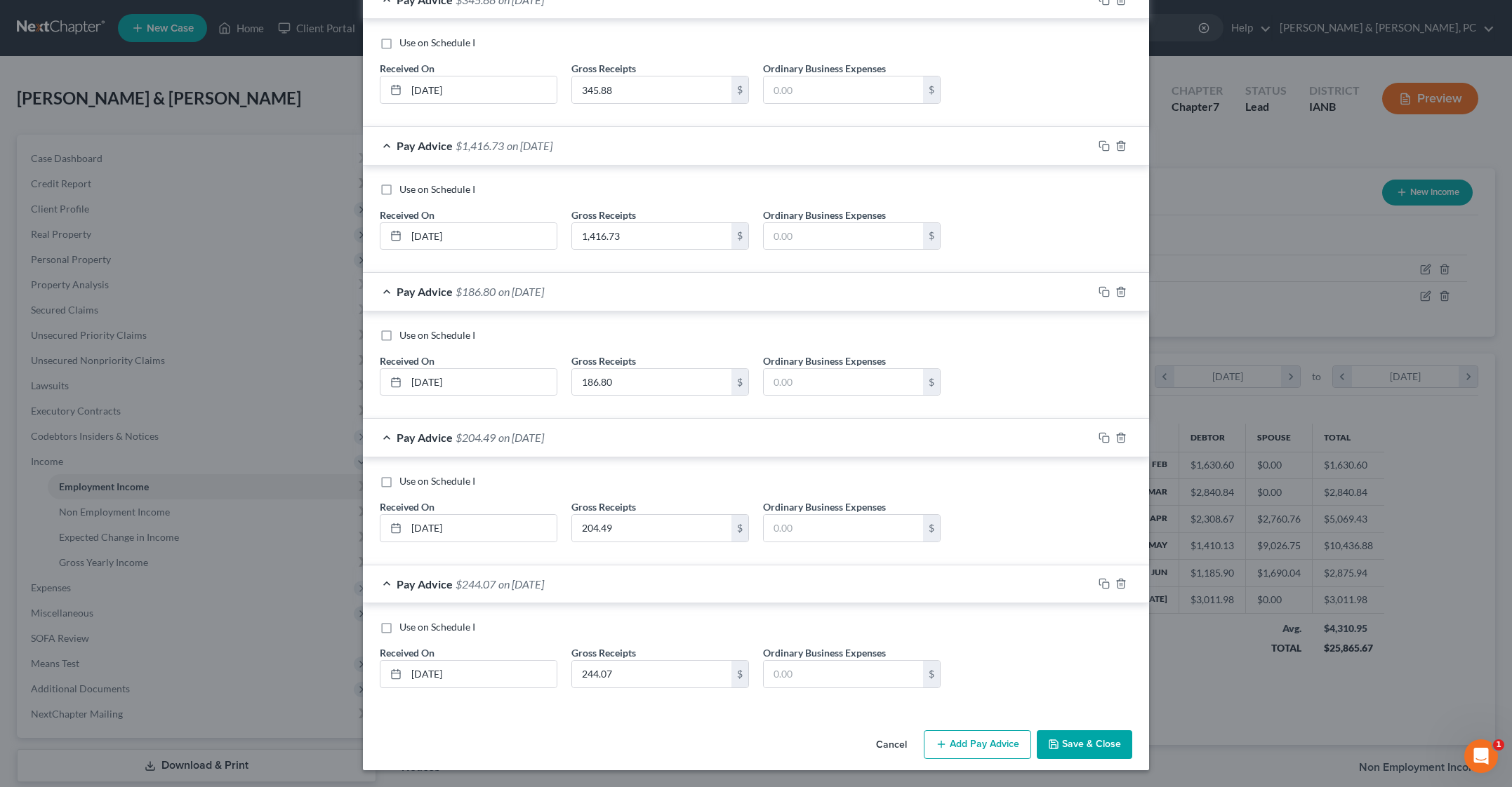
click at [1132, 731] on button "Save & Close" at bounding box center [1084, 745] width 96 height 29
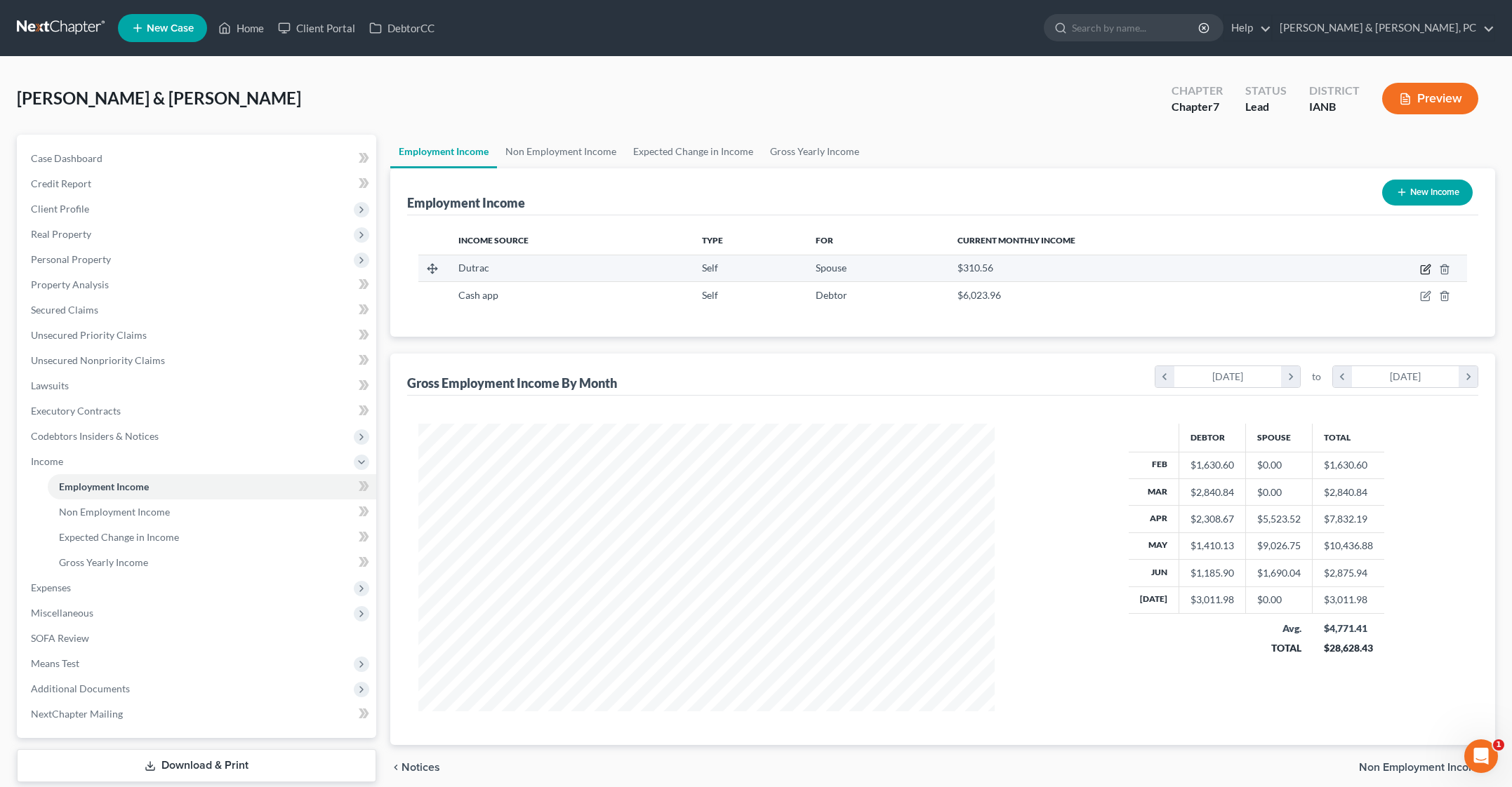
click at [1420, 275] on button "button" at bounding box center [1426, 269] width 11 height 11
select select "1"
select select "0"
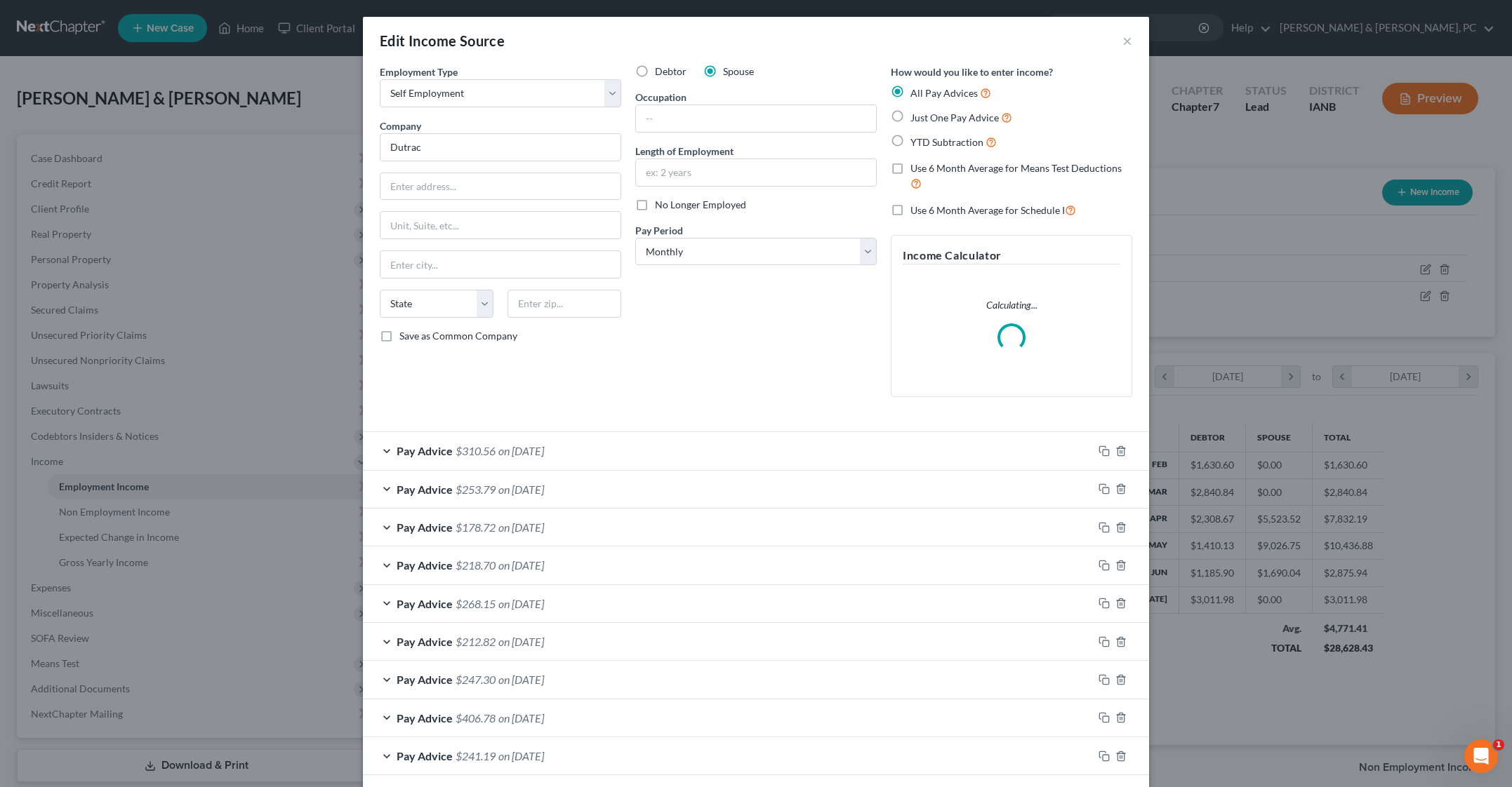
click at [813, 409] on div "Debtor Spouse Occupation Length of Employment No Longer Employed Pay Period * S…" at bounding box center [756, 237] width 256 height 344
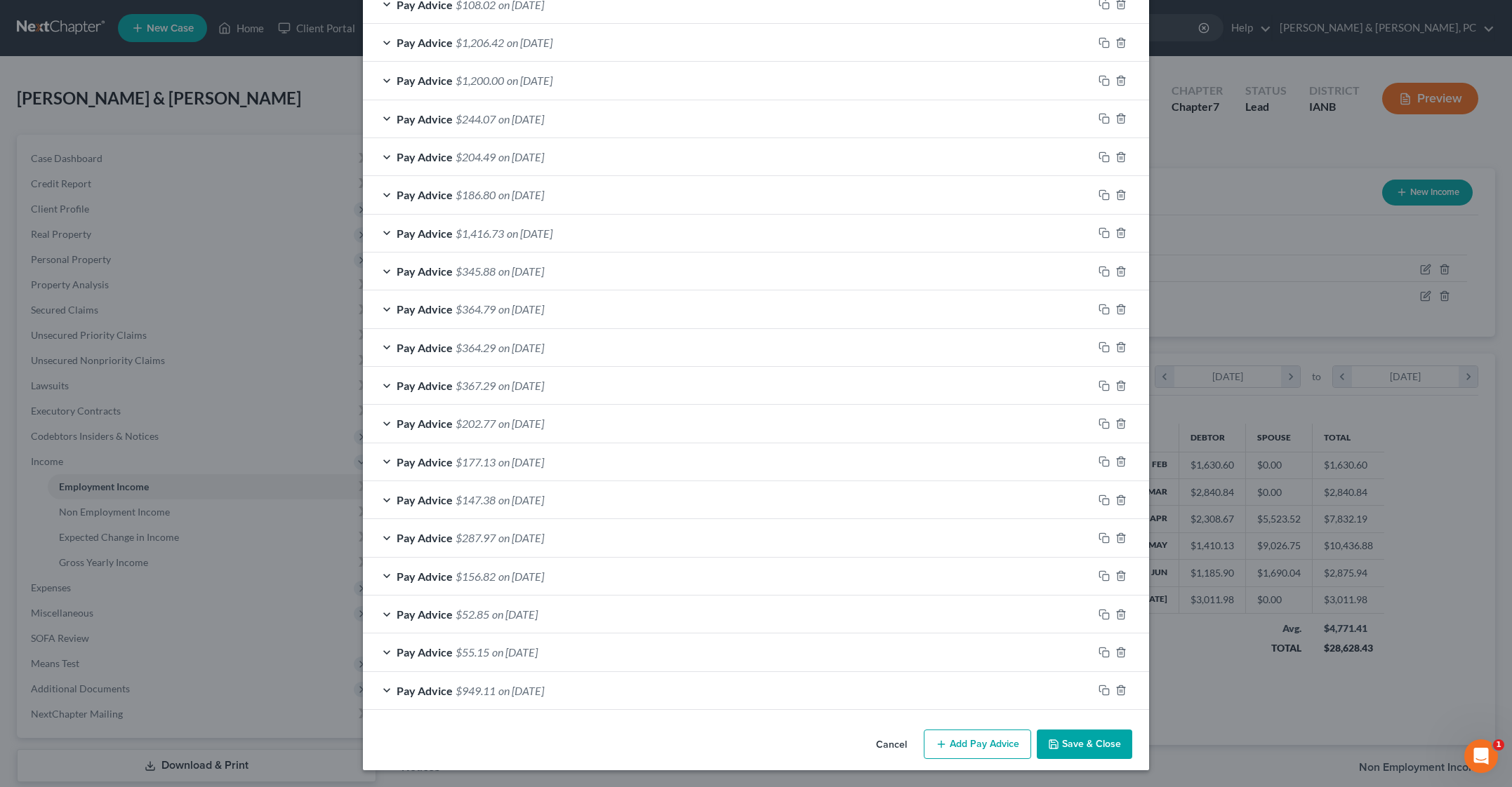
scroll to position [2360, 0]
click at [1031, 730] on button "Add Pay Advice" at bounding box center [978, 744] width 107 height 29
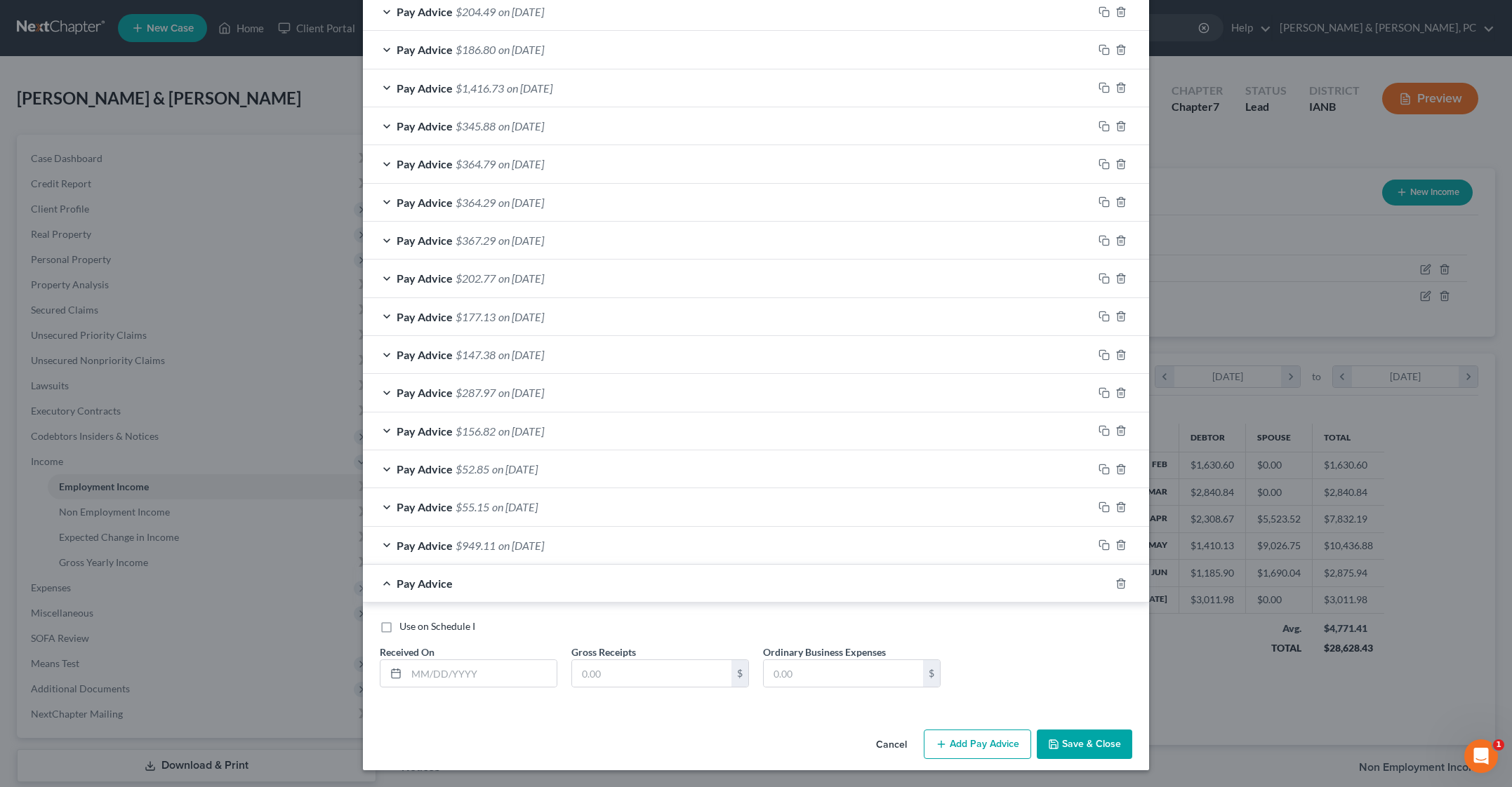
click at [835, 710] on div "Use on Schedule I Received On * Gross Receipts $ Ordinary Business Expenses $" at bounding box center [756, 656] width 786 height 107
click at [406, 660] on input "text" at bounding box center [481, 672] width 150 height 26
type input "[DATE]"
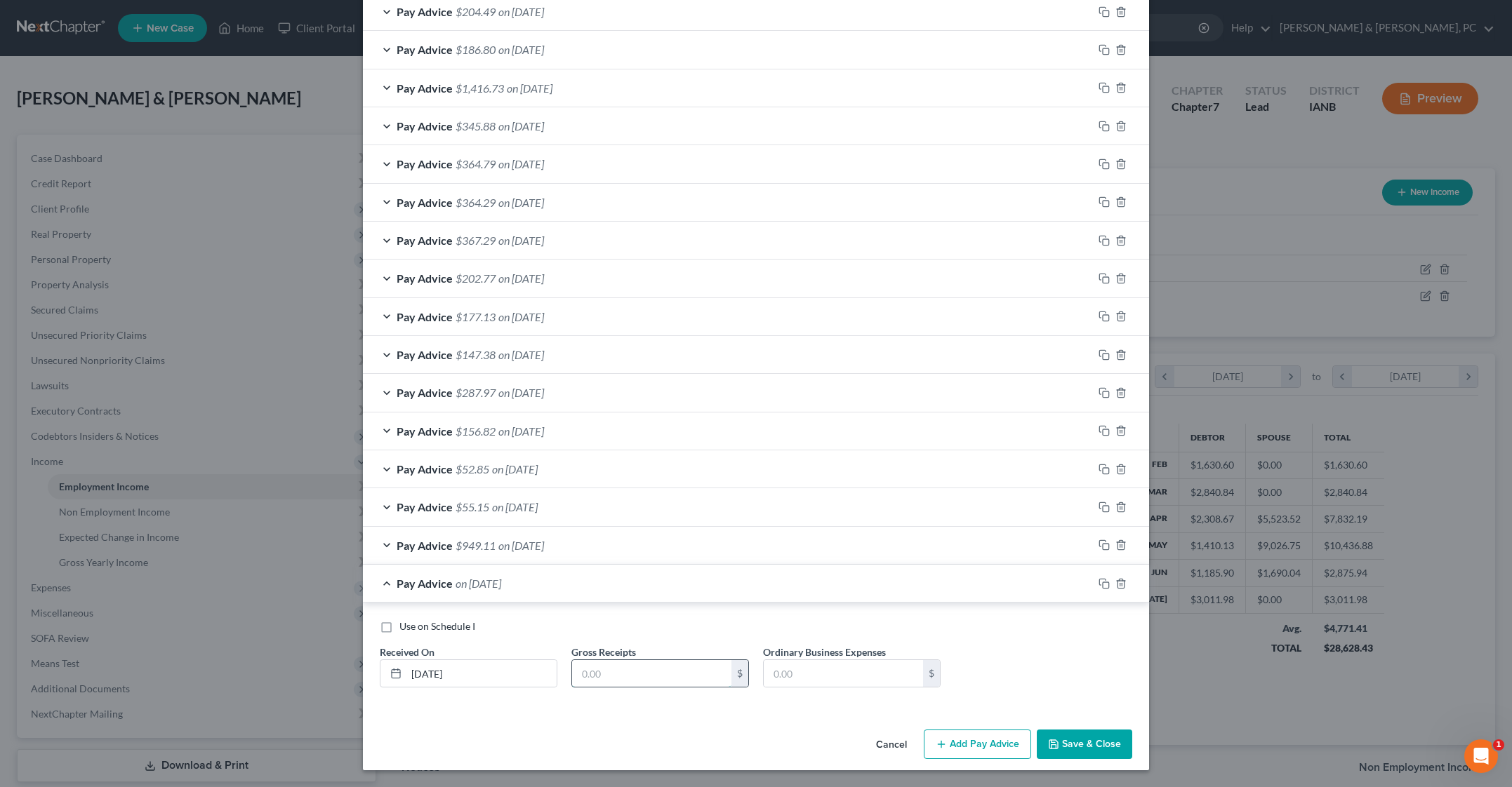
click at [572, 660] on input "text" at bounding box center [651, 672] width 159 height 26
type input "178.84"
click at [1132, 730] on button "Save & Close" at bounding box center [1084, 744] width 96 height 29
